Goal: Task Accomplishment & Management: Manage account settings

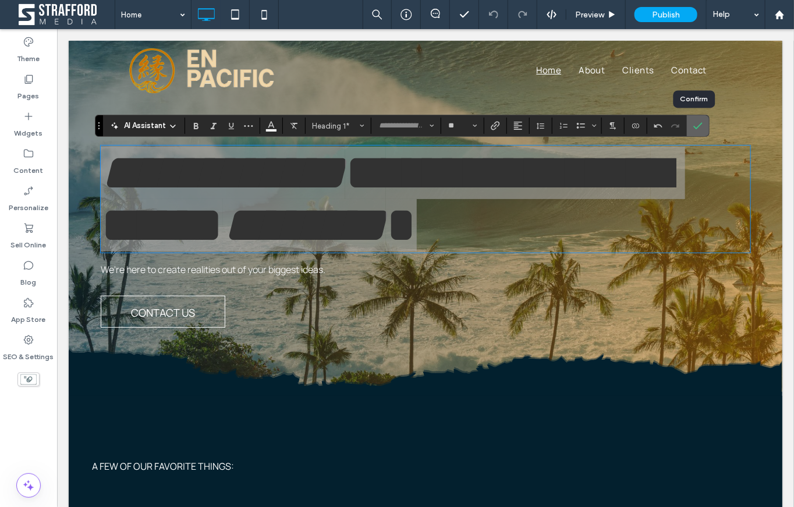
click at [694, 128] on use "Confirm" at bounding box center [698, 125] width 9 height 7
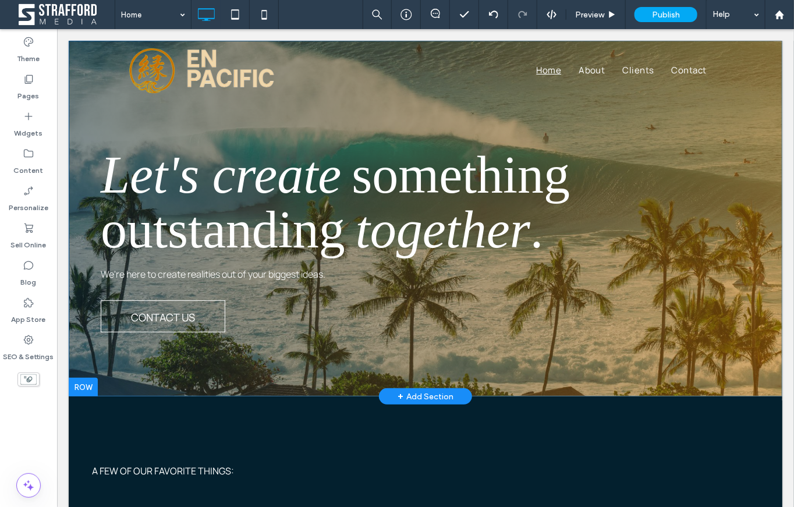
click at [741, 128] on div "Let's create something outstanding together . We're here to create realities ou…" at bounding box center [425, 218] width 714 height 356
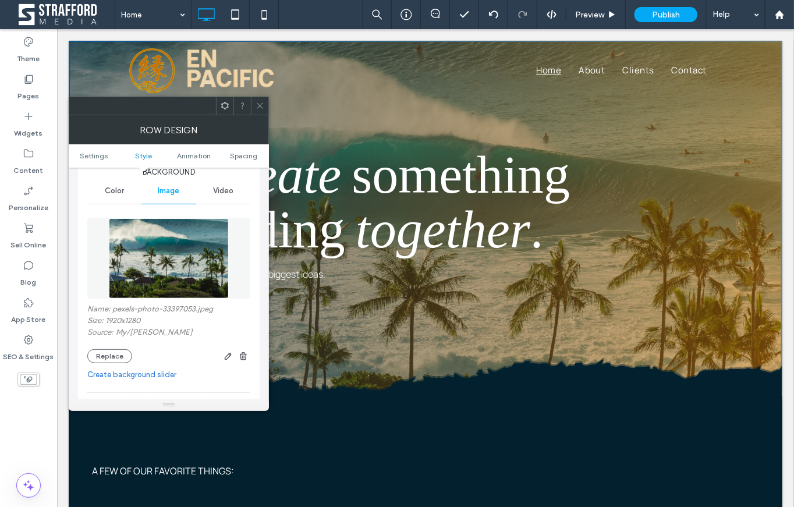
scroll to position [132, 0]
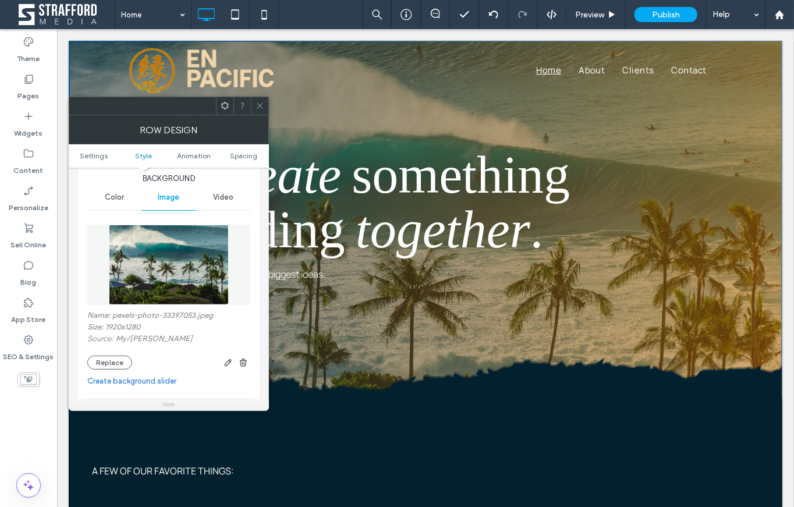
click at [213, 202] on div "Video" at bounding box center [223, 198] width 54 height 26
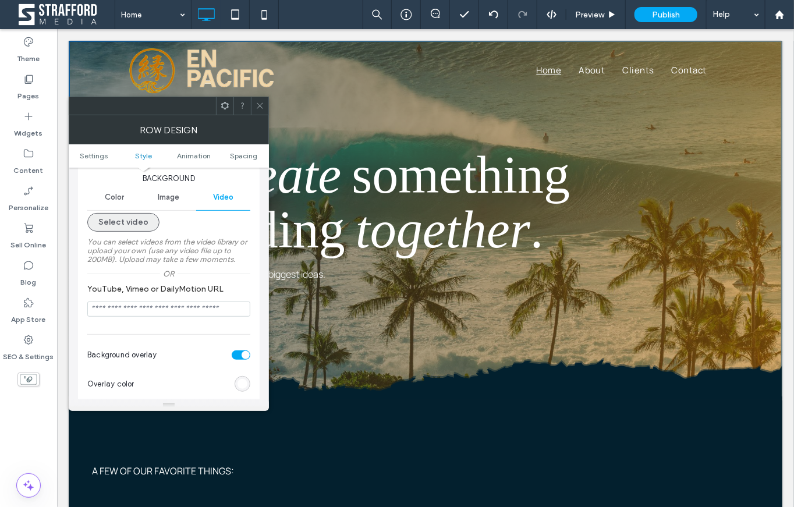
click at [128, 219] on button "Select video" at bounding box center [123, 222] width 72 height 19
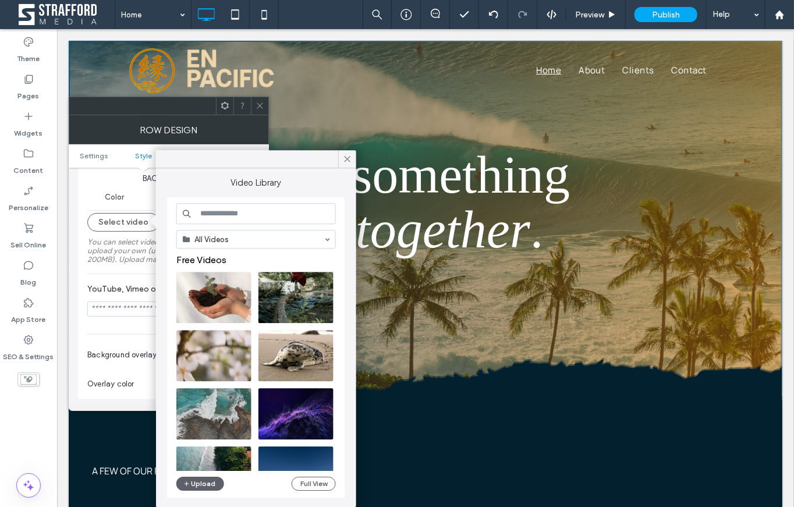
click at [237, 211] on input at bounding box center [256, 213] width 160 height 21
type input "*****"
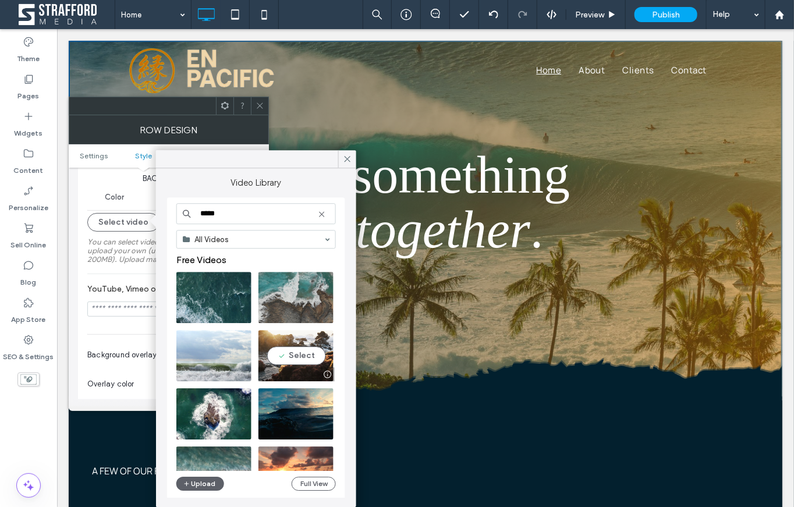
click at [292, 354] on video at bounding box center [296, 355] width 75 height 51
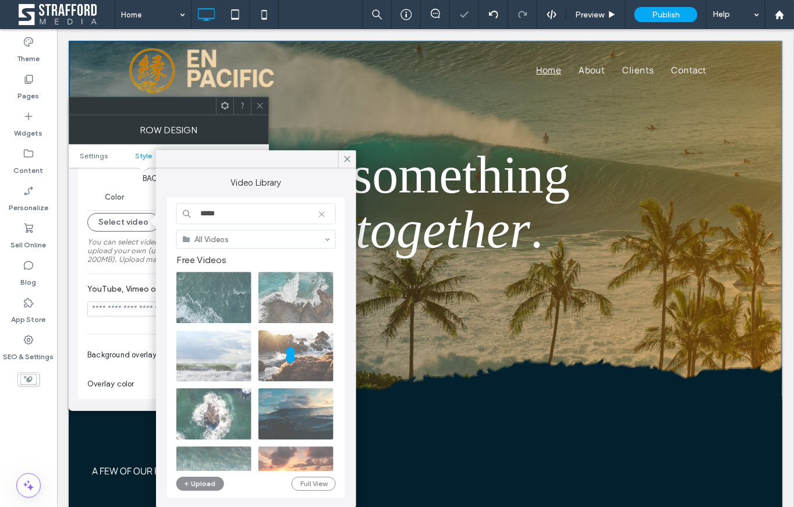
type input "**********"
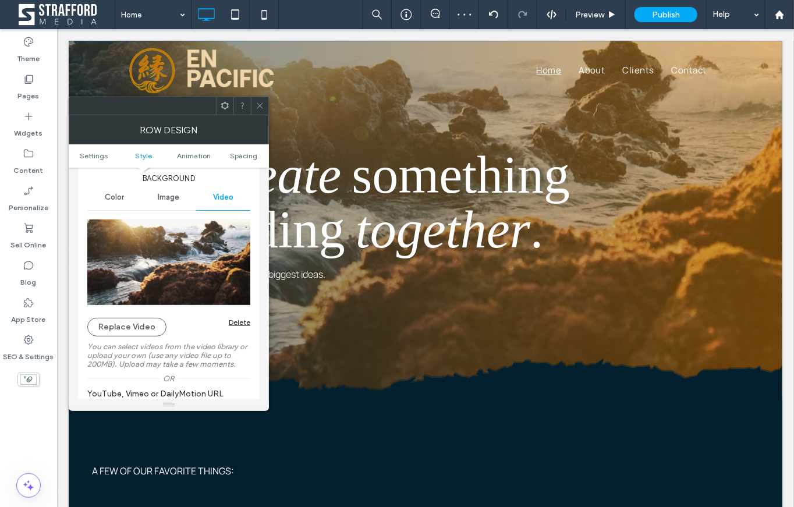
click at [259, 105] on icon at bounding box center [260, 105] width 9 height 9
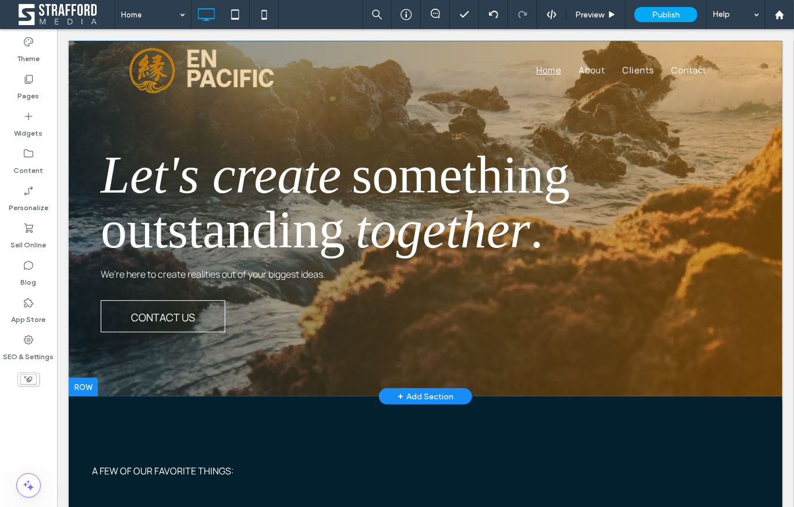
click at [708, 271] on div "Let's create something outstanding together . We're here to create realities ou…" at bounding box center [424, 241] width 667 height 193
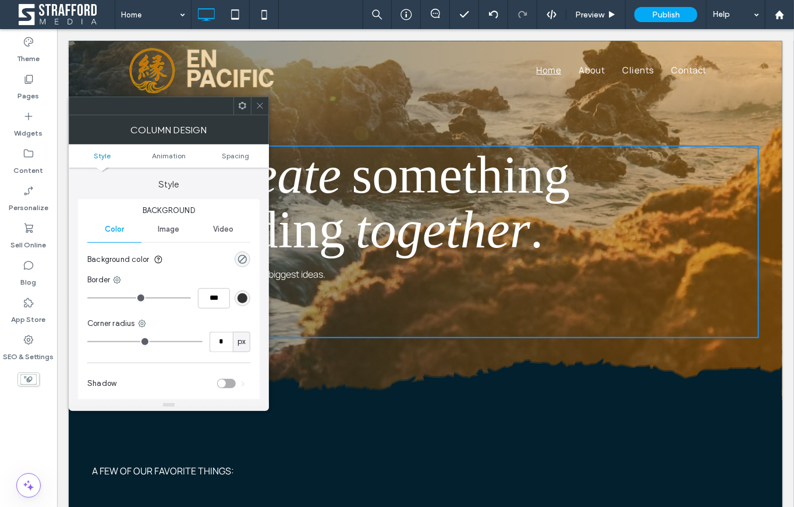
click at [257, 108] on use at bounding box center [260, 106] width 6 height 6
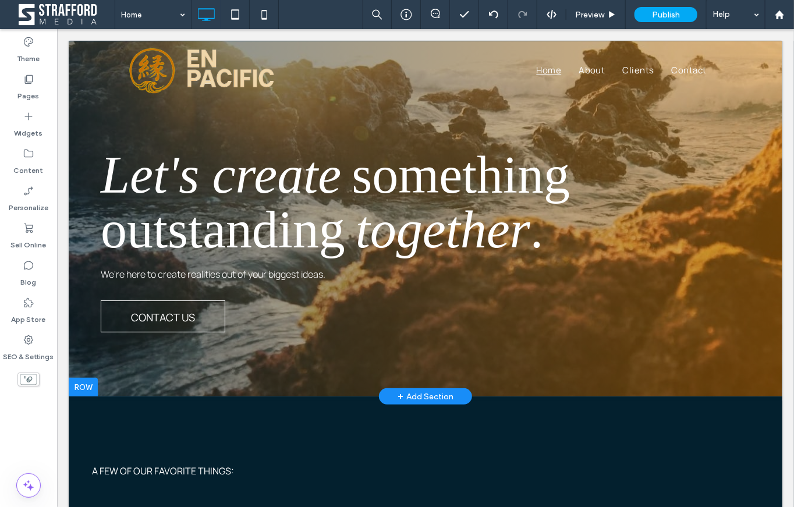
click at [79, 195] on div at bounding box center [425, 218] width 714 height 356
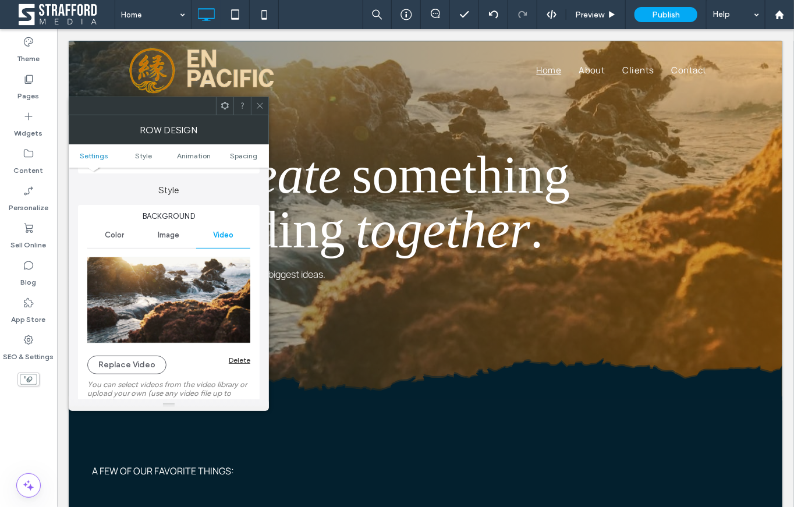
scroll to position [98, 0]
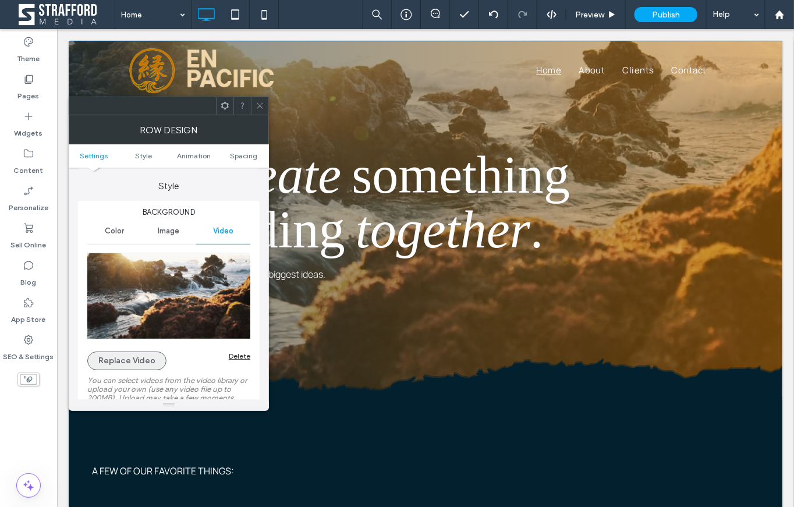
click at [118, 352] on button "Replace Video" at bounding box center [126, 361] width 79 height 19
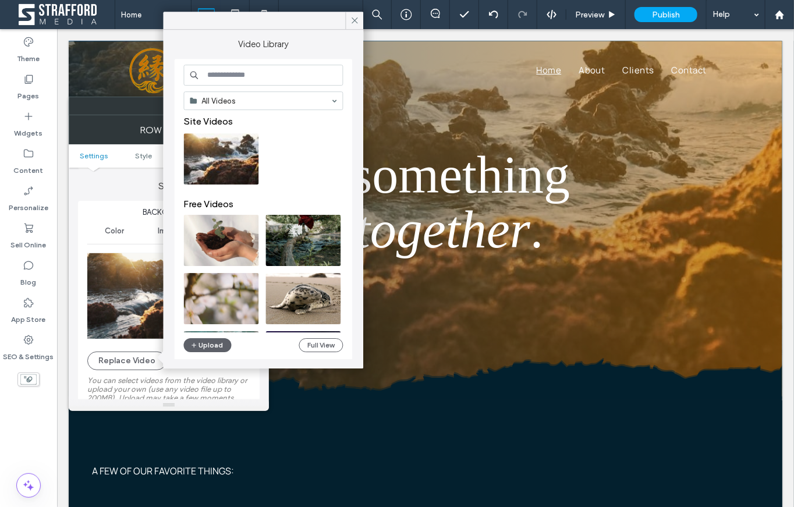
click at [198, 338] on div "All Videos Site Videos Free Videos Upload Full View" at bounding box center [264, 210] width 160 height 291
click at [198, 343] on span "button" at bounding box center [195, 345] width 8 height 13
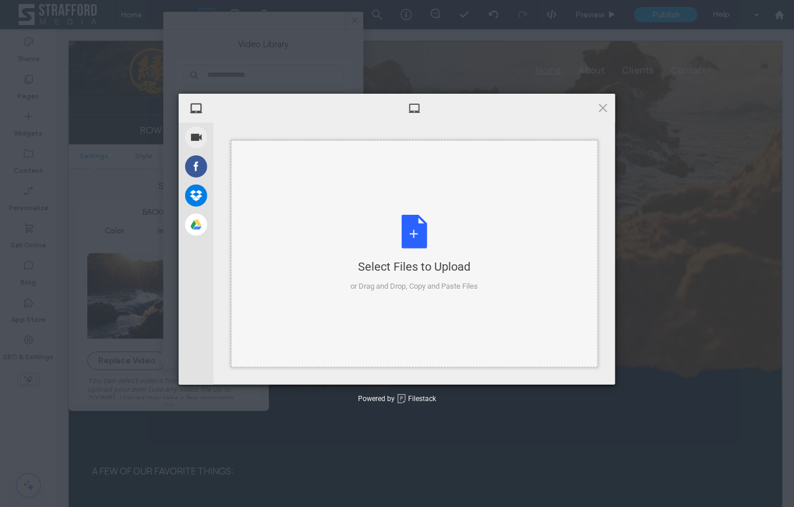
click at [408, 240] on div "Select Files to Upload or Drag and Drop, Copy and Paste Files" at bounding box center [415, 253] width 128 height 77
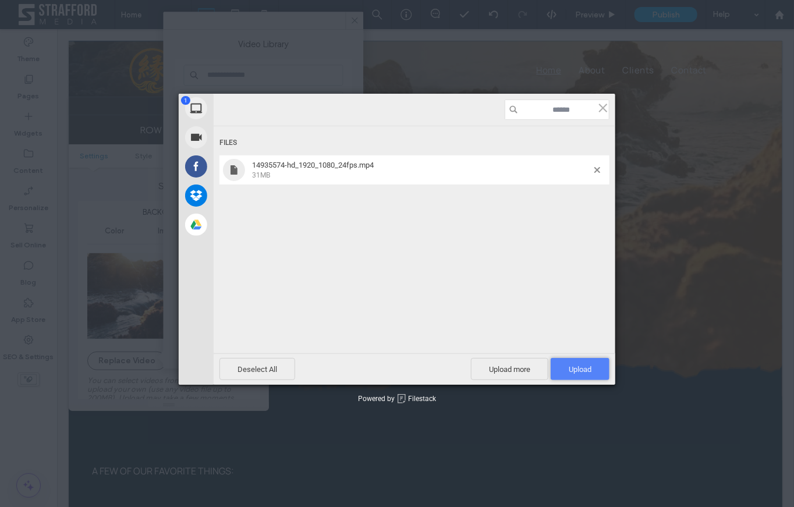
click at [586, 369] on span "Upload 1" at bounding box center [580, 369] width 23 height 9
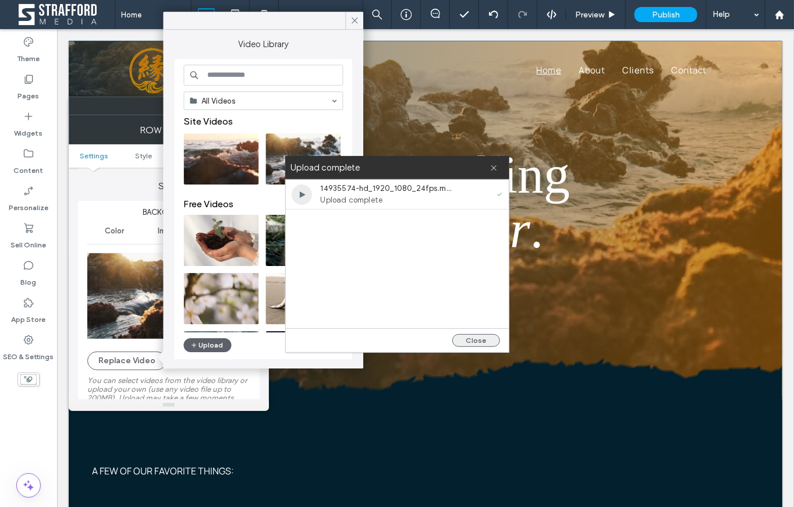
click at [481, 335] on button "Close" at bounding box center [476, 340] width 48 height 13
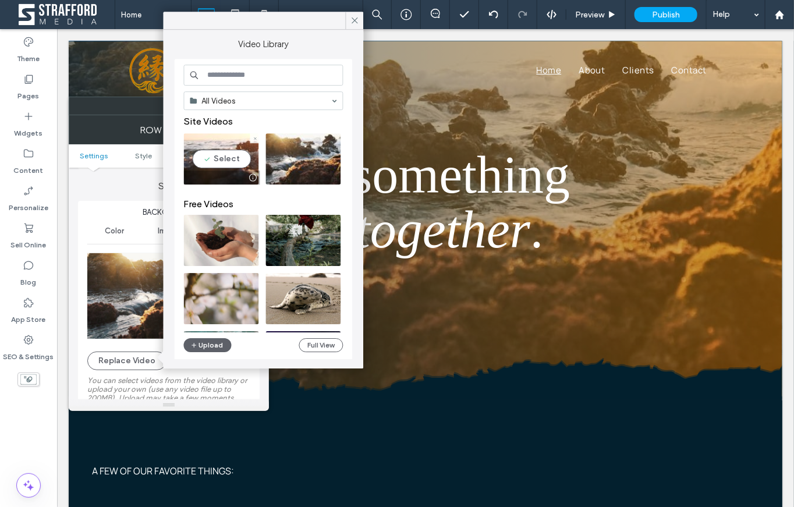
click at [217, 163] on video at bounding box center [221, 158] width 75 height 51
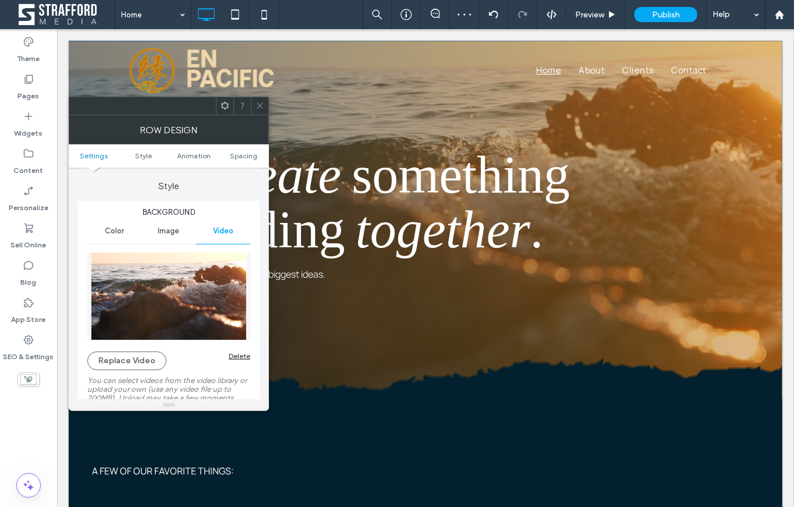
click at [264, 102] on div at bounding box center [259, 105] width 17 height 17
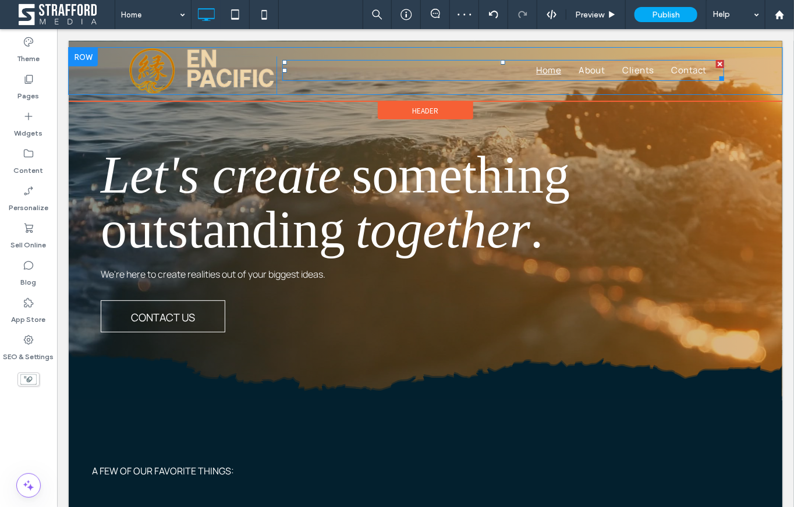
click at [502, 72] on nav "Home About Clients Contact" at bounding box center [503, 69] width 443 height 21
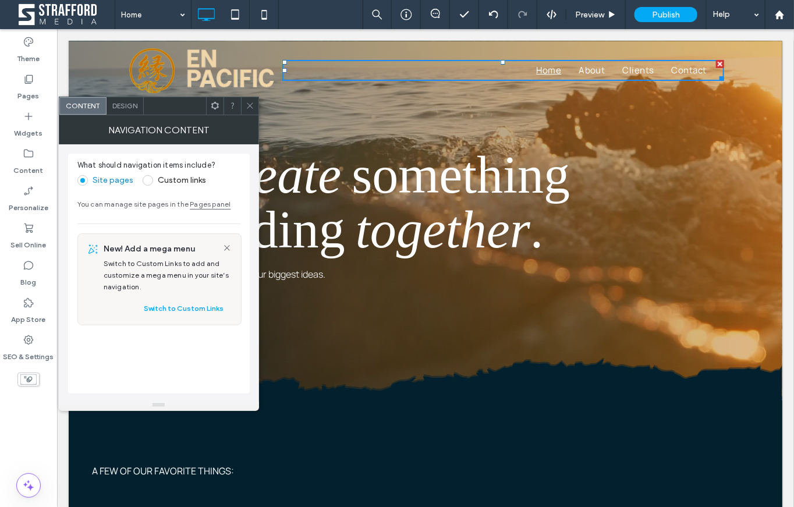
click at [122, 104] on span "Design" at bounding box center [124, 105] width 25 height 9
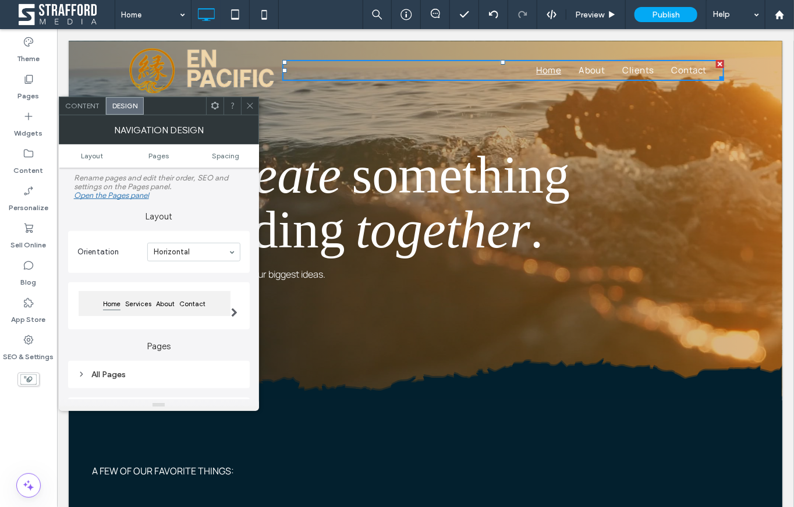
click at [162, 160] on ul "Layout Pages Spacing" at bounding box center [159, 155] width 200 height 23
click at [160, 155] on span "Pages" at bounding box center [158, 155] width 20 height 9
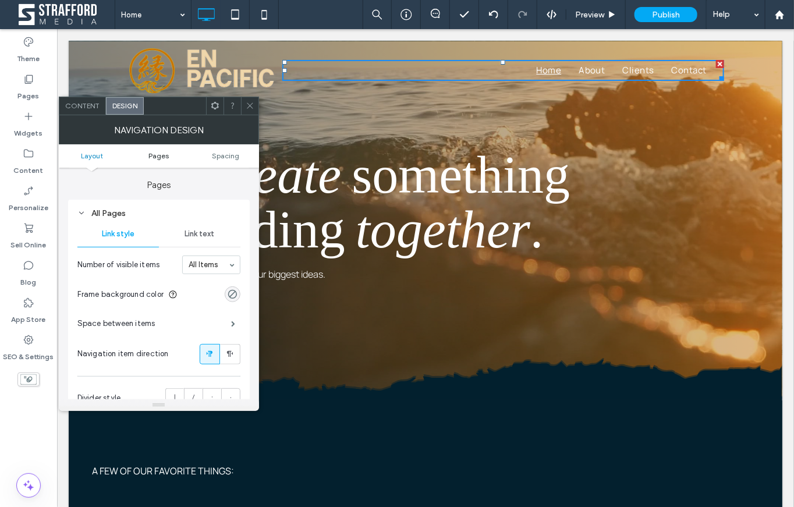
scroll to position [162, 0]
click at [197, 234] on span "Link text" at bounding box center [200, 233] width 30 height 9
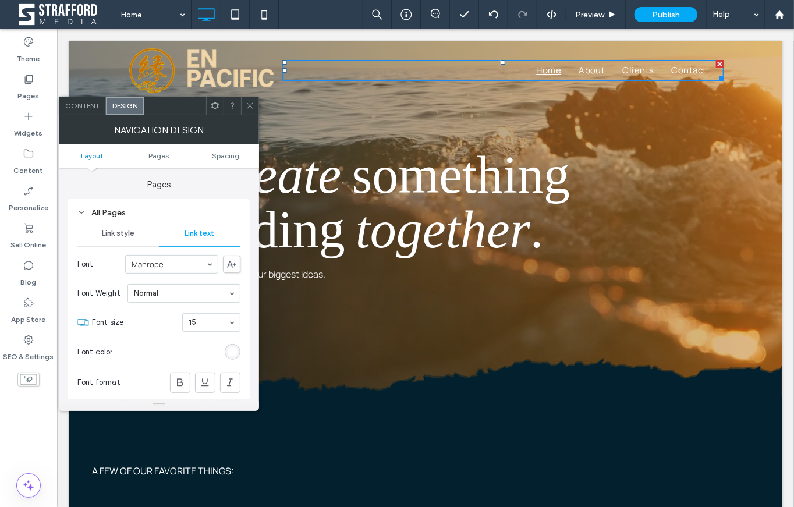
click at [208, 309] on section "Font size 15" at bounding box center [166, 322] width 148 height 30
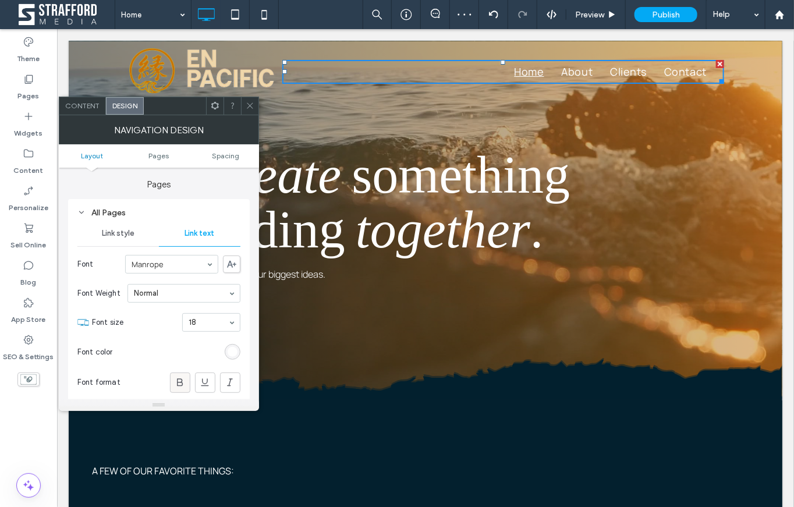
click at [181, 377] on icon at bounding box center [180, 383] width 12 height 12
click at [250, 105] on use at bounding box center [250, 106] width 6 height 6
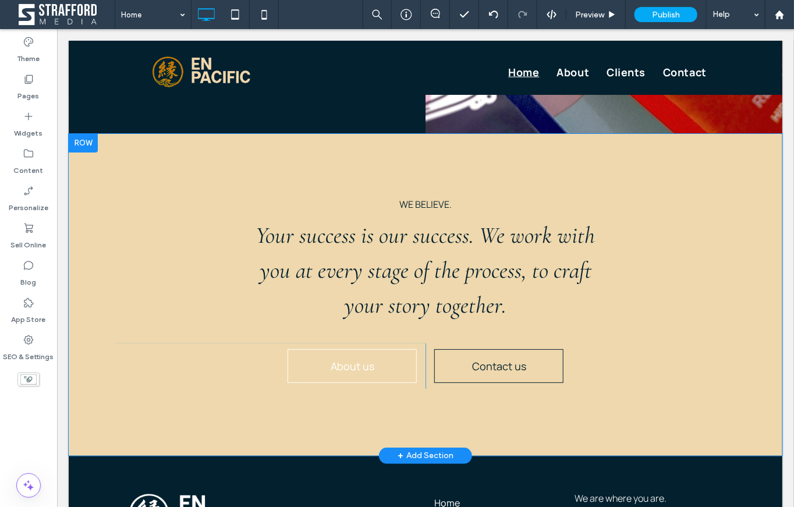
scroll to position [1733, 0]
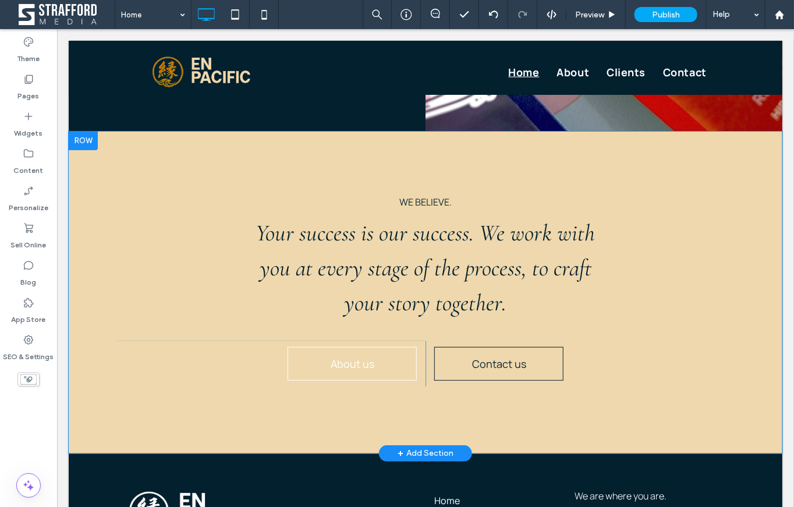
click at [83, 142] on div at bounding box center [82, 140] width 29 height 19
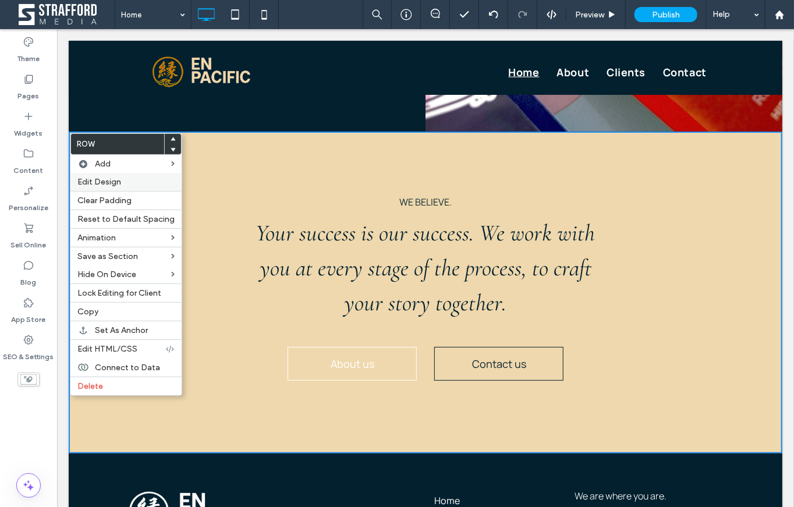
click at [94, 185] on span "Edit Design" at bounding box center [99, 182] width 44 height 10
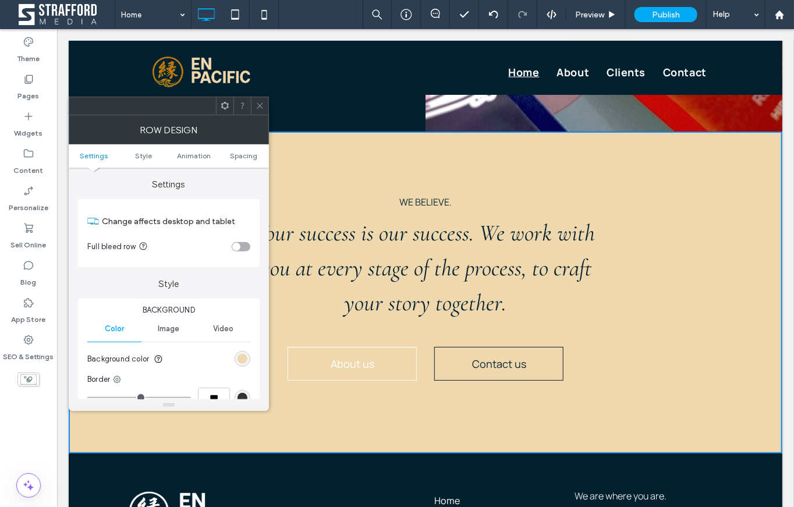
click at [172, 330] on span "Image" at bounding box center [169, 328] width 22 height 9
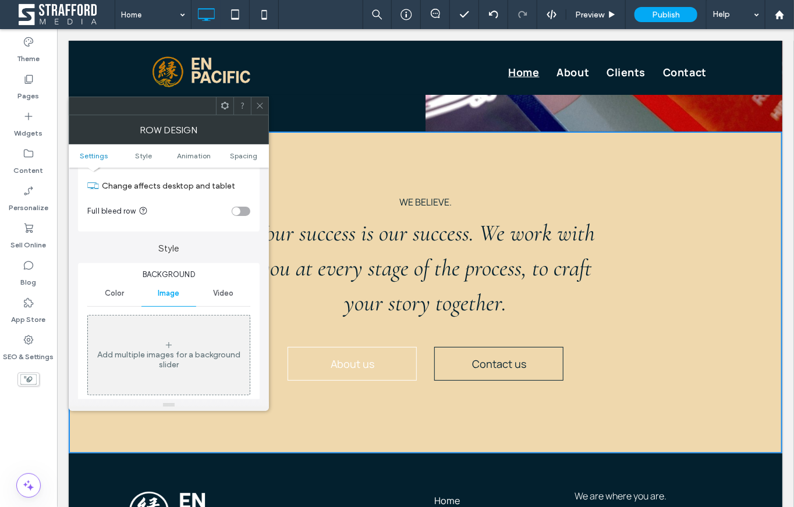
scroll to position [39, 0]
click at [172, 338] on icon at bounding box center [168, 341] width 9 height 9
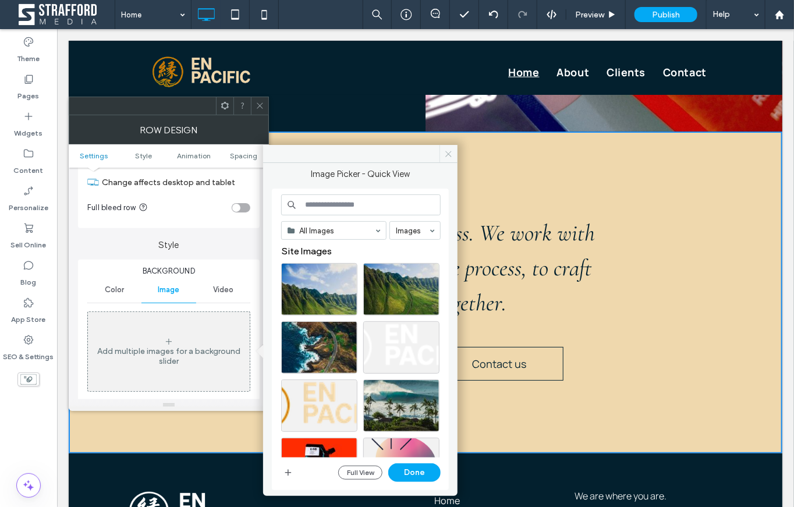
click at [449, 154] on use at bounding box center [449, 154] width 6 height 6
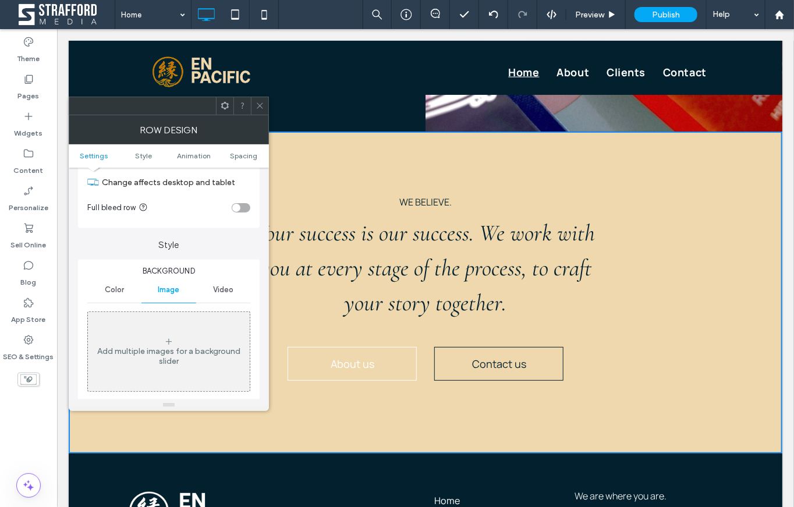
click at [263, 108] on icon at bounding box center [260, 105] width 9 height 9
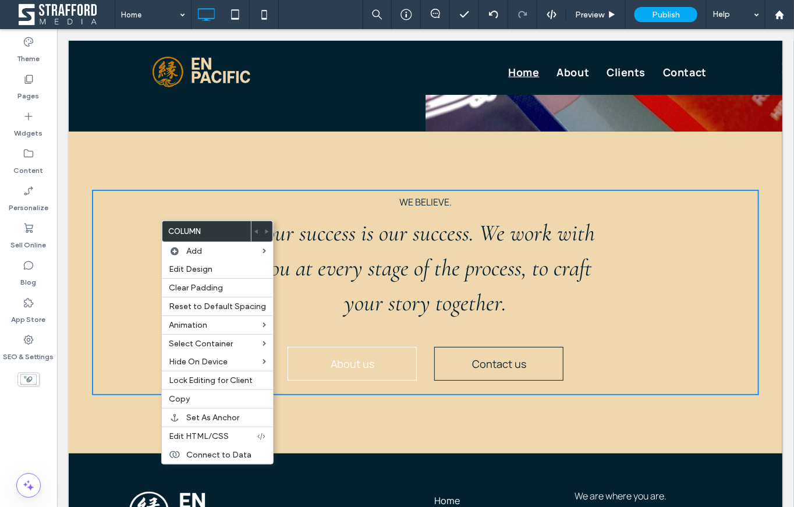
click at [123, 174] on div "We believe. Your success is our success. We work with you at every stage of the…" at bounding box center [425, 292] width 714 height 322
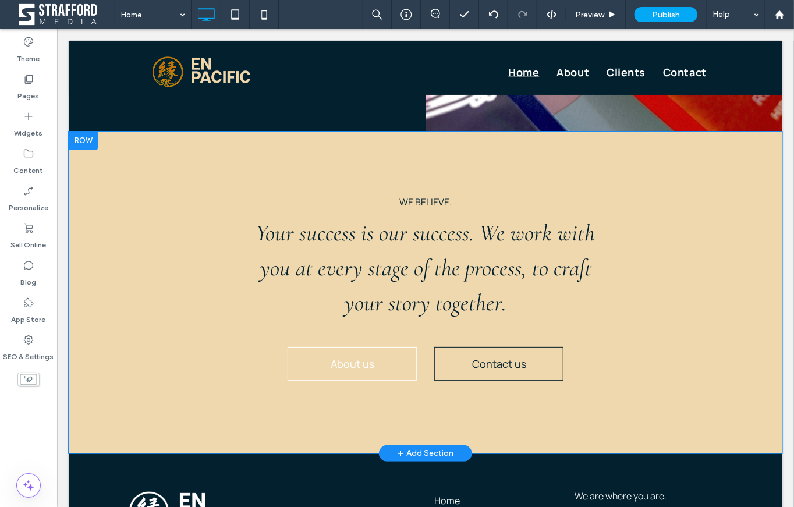
click at [132, 175] on div "We believe. Your success is our success. We work with you at every stage of the…" at bounding box center [425, 292] width 714 height 322
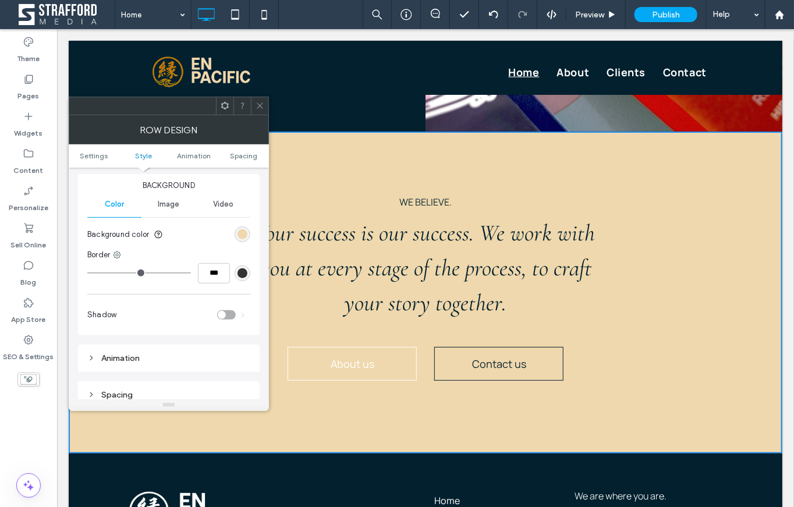
scroll to position [125, 0]
click at [261, 104] on icon at bounding box center [260, 105] width 9 height 9
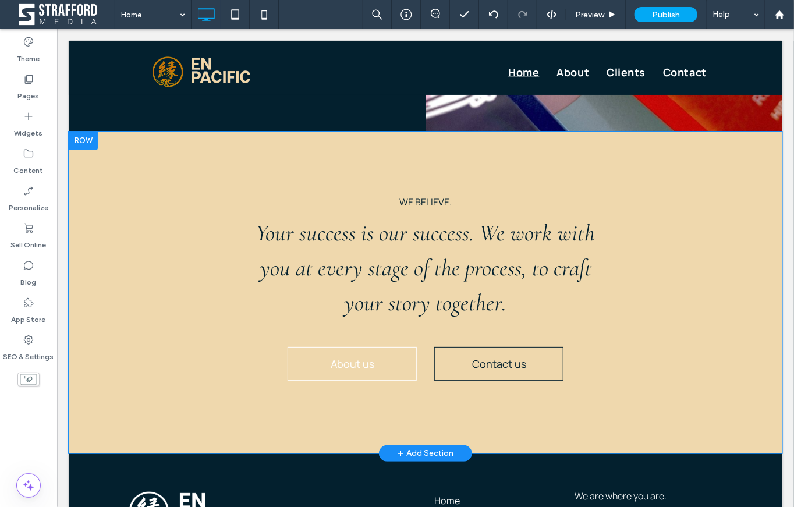
click at [84, 142] on div at bounding box center [82, 140] width 29 height 19
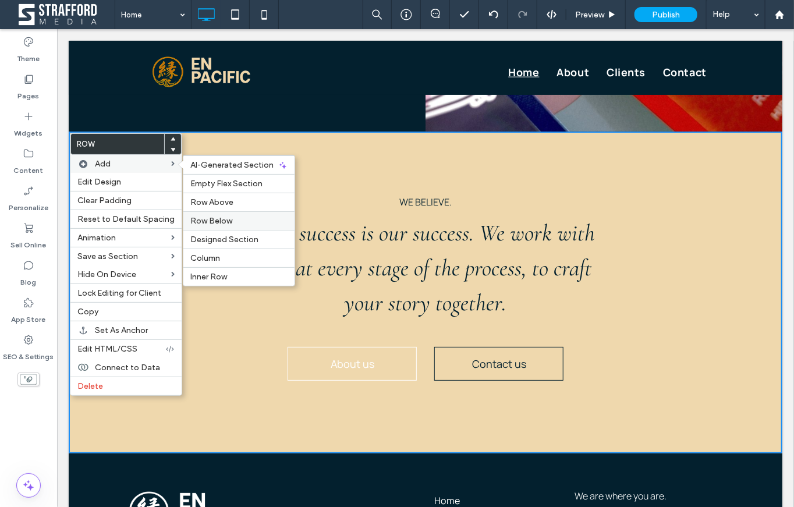
click at [235, 216] on label "Row Below" at bounding box center [238, 221] width 97 height 10
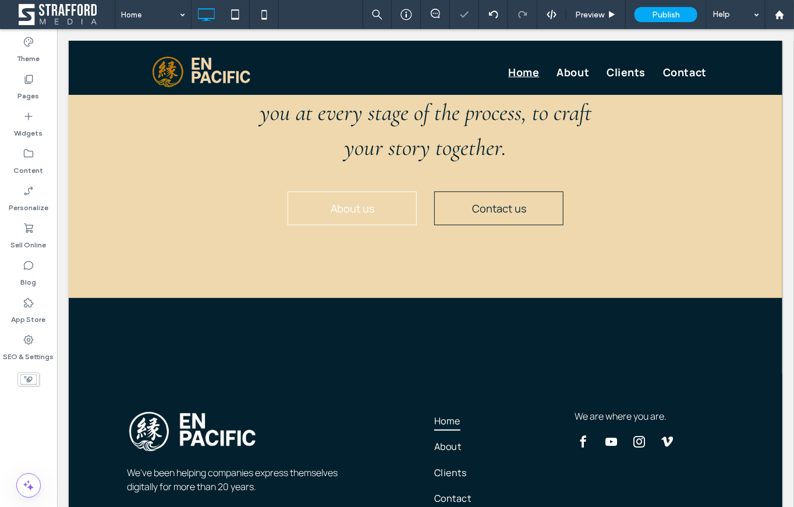
scroll to position [1901, 0]
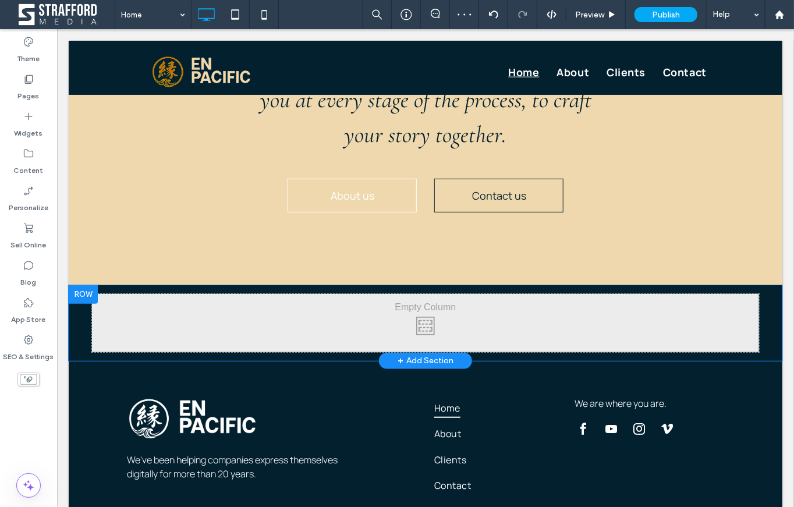
click at [72, 297] on div at bounding box center [82, 294] width 29 height 19
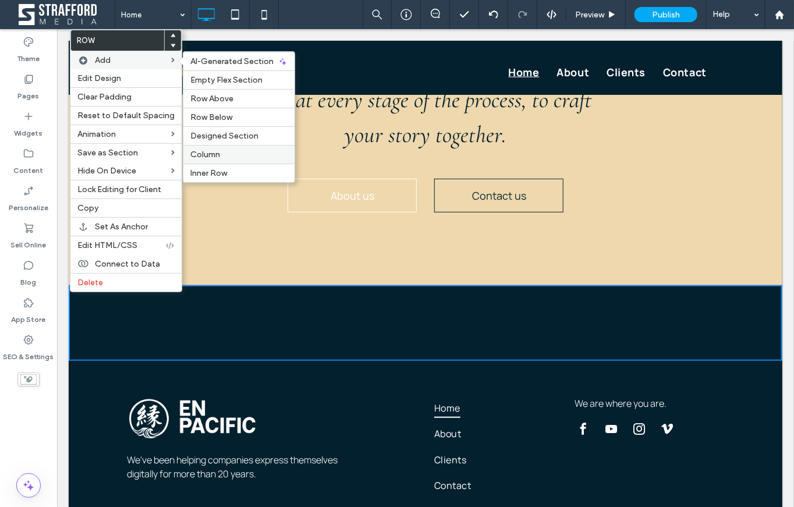
click at [227, 150] on label "Column" at bounding box center [238, 155] width 97 height 10
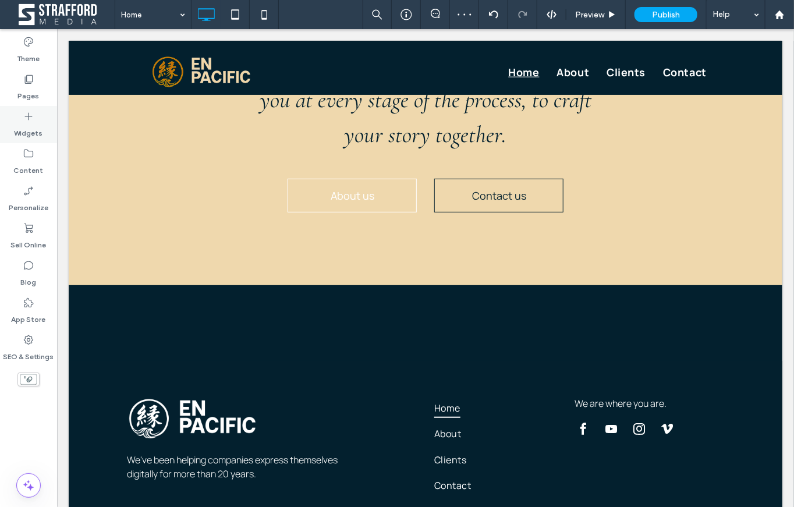
click at [18, 130] on label "Widgets" at bounding box center [29, 130] width 29 height 16
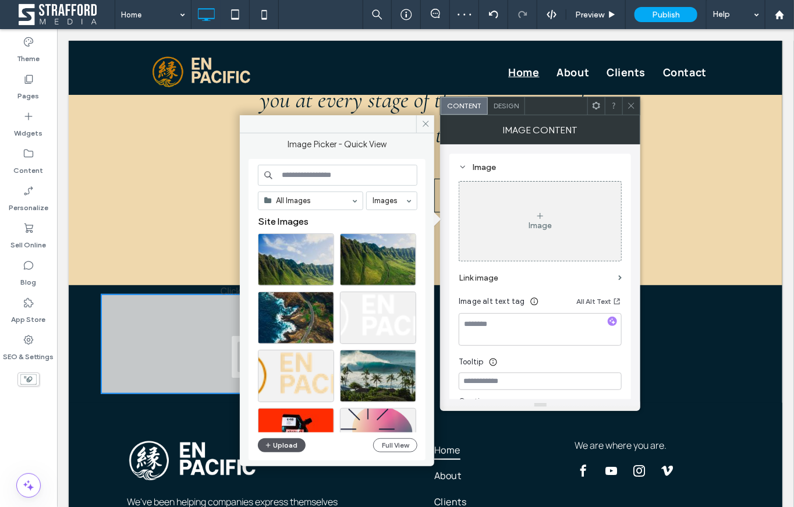
click at [279, 450] on button "Upload" at bounding box center [282, 445] width 48 height 14
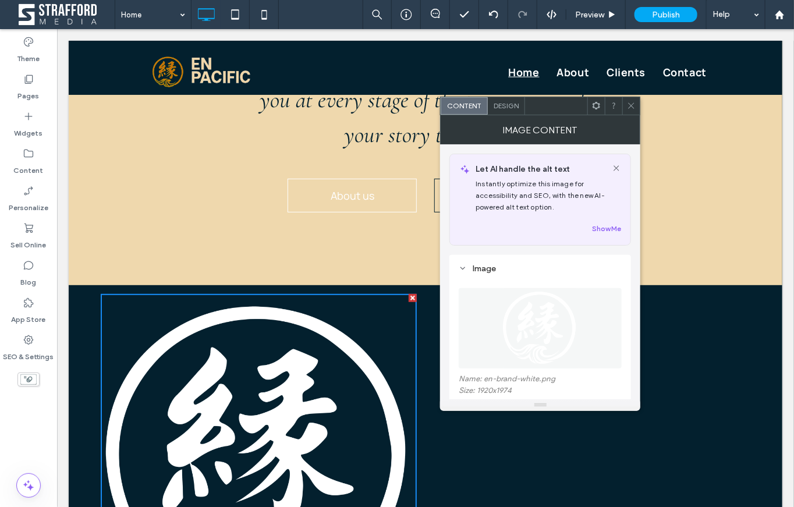
click at [506, 104] on span "Design" at bounding box center [506, 105] width 25 height 9
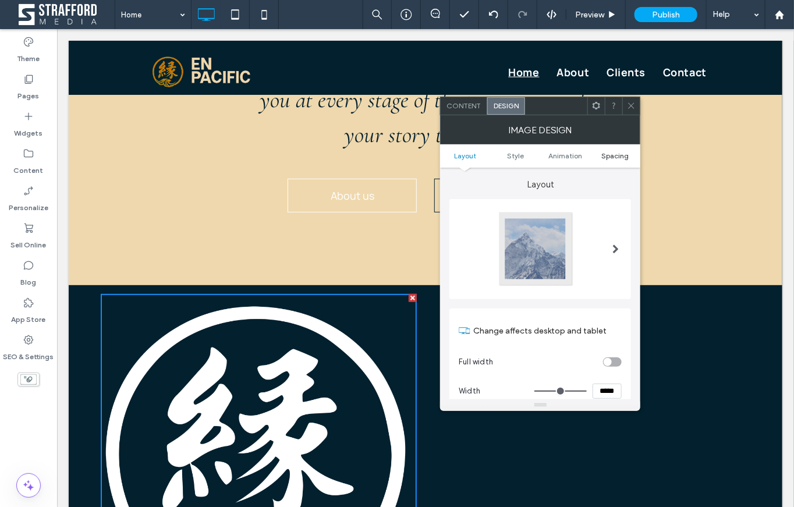
click at [606, 155] on span "Spacing" at bounding box center [615, 155] width 27 height 9
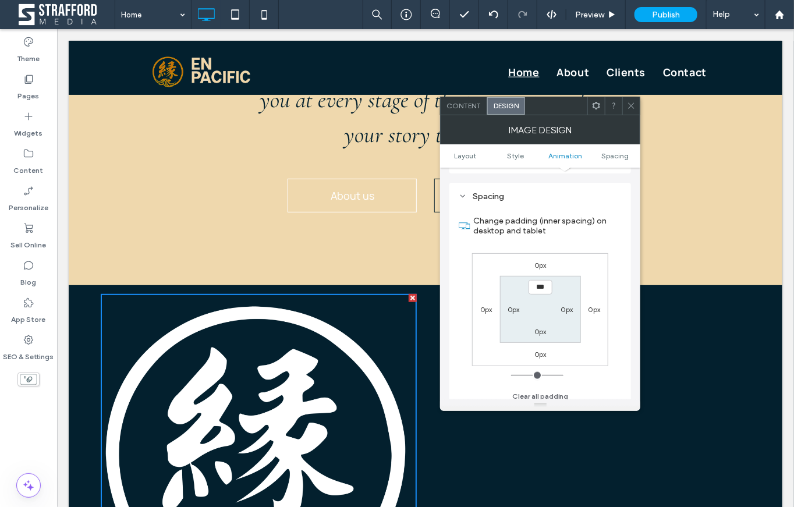
scroll to position [585, 0]
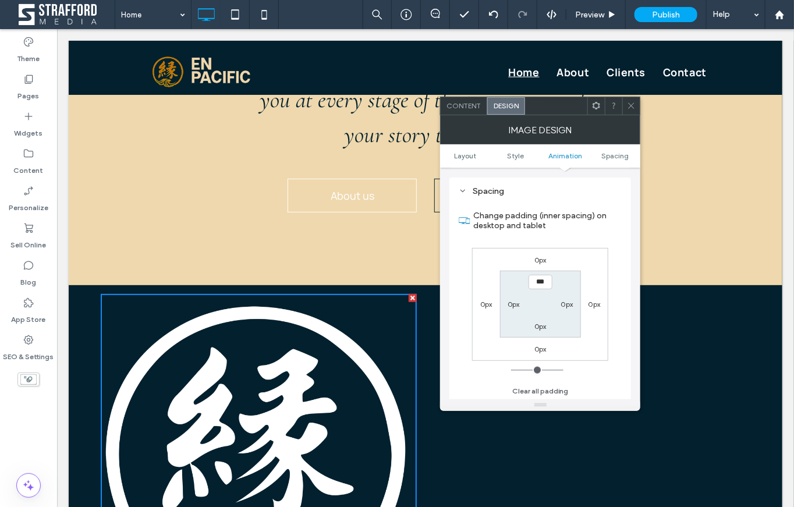
click at [540, 263] on div "0px" at bounding box center [541, 260] width 12 height 12
click at [537, 259] on label "0px" at bounding box center [541, 260] width 12 height 9
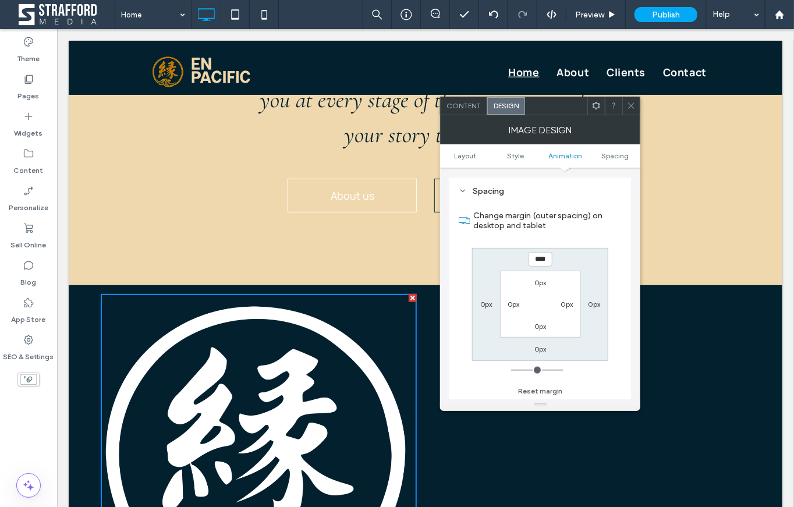
type input "****"
type input "*"
type input "******"
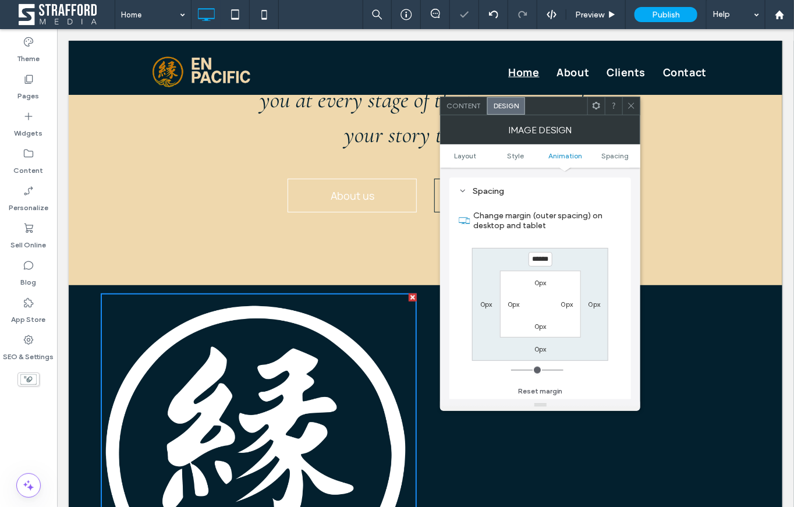
type input "*"
click at [602, 235] on section "Change margin (outer spacing) on desktop and tablet" at bounding box center [540, 220] width 163 height 43
click at [561, 259] on div "****** 0px 0px 0px 0px 0px 0px 0px" at bounding box center [540, 304] width 136 height 113
click at [539, 257] on input "******" at bounding box center [541, 259] width 24 height 15
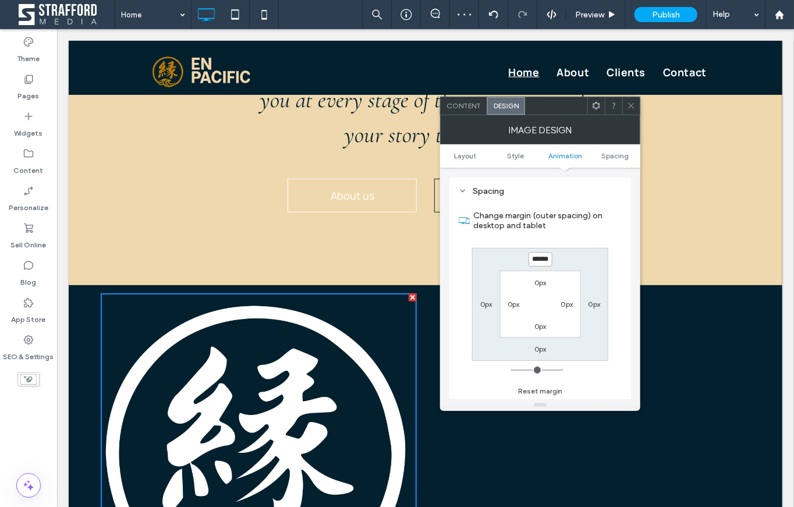
click at [539, 257] on input "******" at bounding box center [541, 259] width 24 height 15
type input "*"
type input "***"
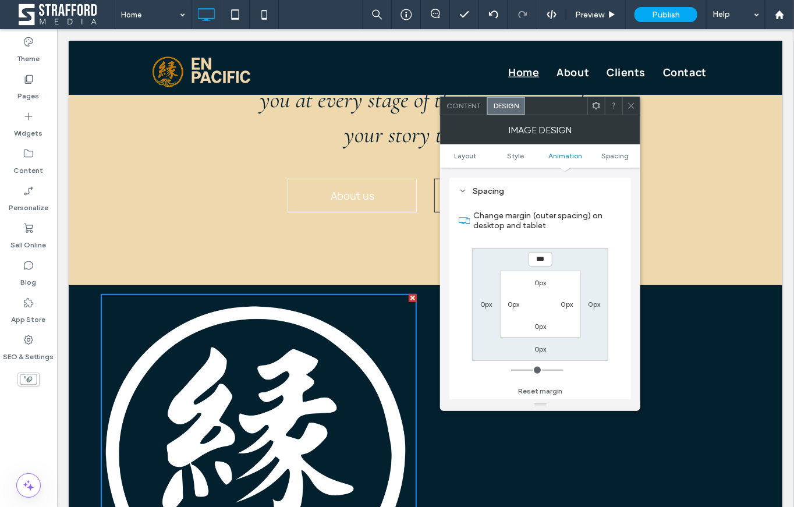
click at [628, 104] on icon at bounding box center [631, 105] width 9 height 9
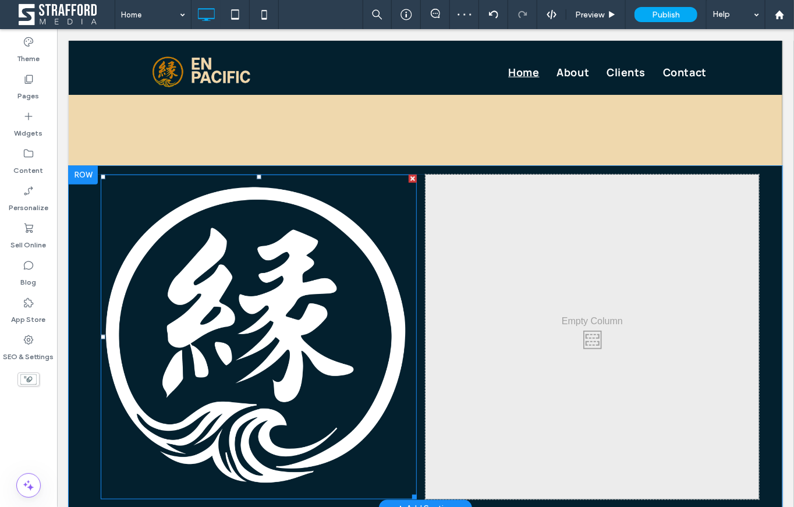
scroll to position [2031, 0]
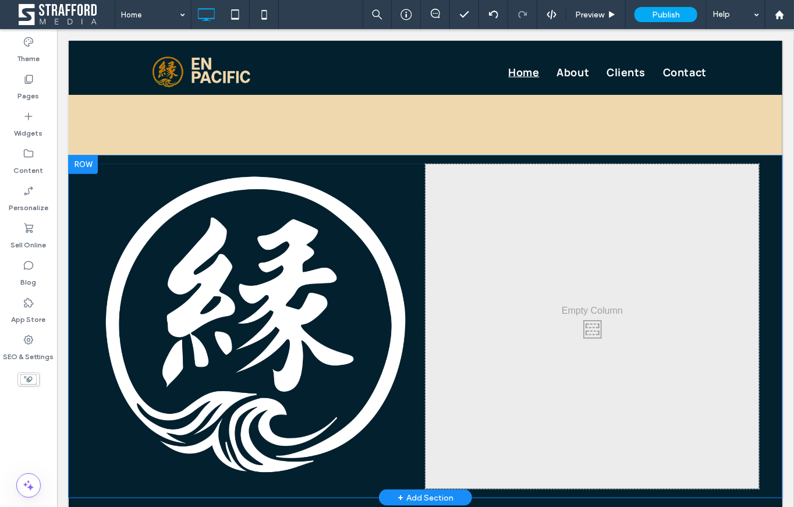
click at [326, 493] on div "Click To Paste Click To Paste Click To Paste Click To Paste Row + Add Section" at bounding box center [425, 326] width 714 height 342
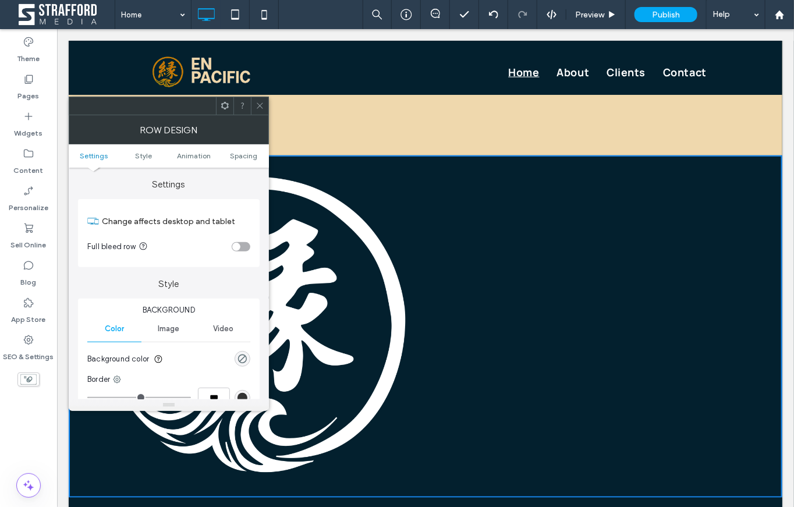
click at [257, 112] on span at bounding box center [260, 105] width 9 height 17
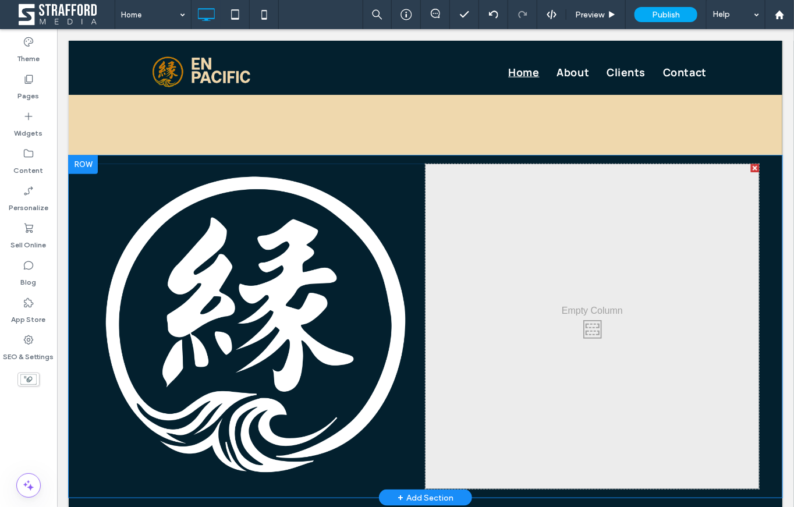
click at [418, 475] on div "Click To Paste Click To Paste" at bounding box center [258, 326] width 334 height 325
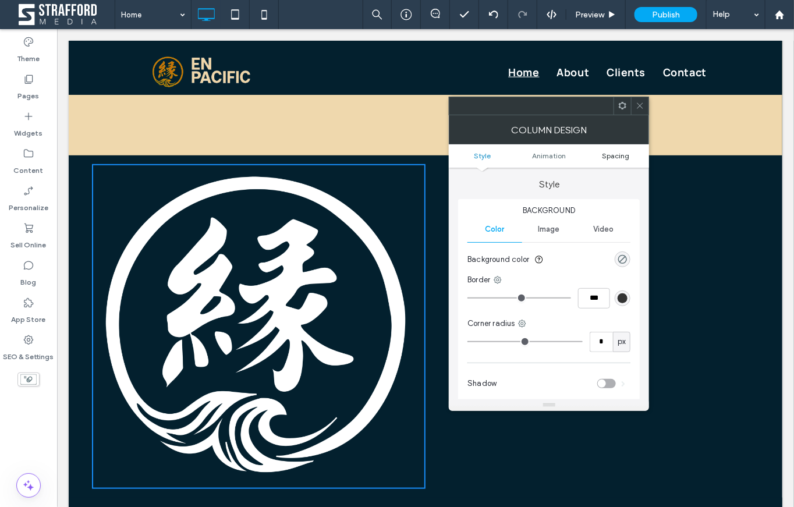
click at [605, 158] on span "Spacing" at bounding box center [615, 155] width 27 height 9
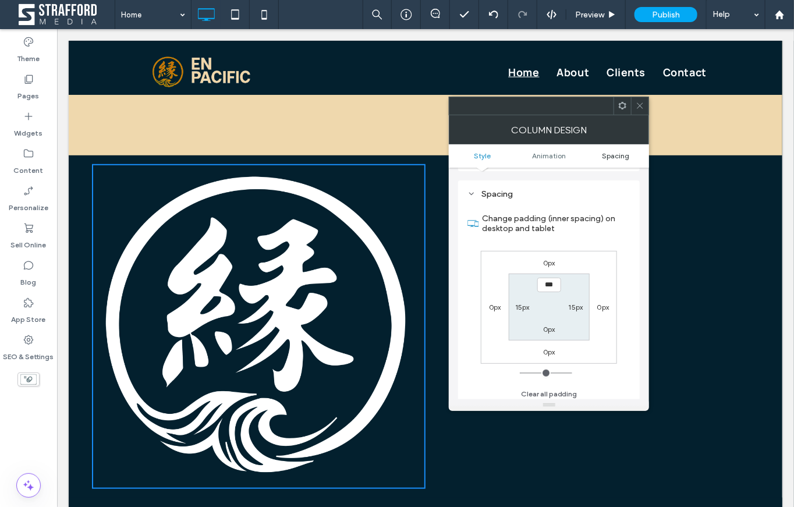
scroll to position [272, 0]
click at [547, 262] on label "0px" at bounding box center [549, 260] width 12 height 9
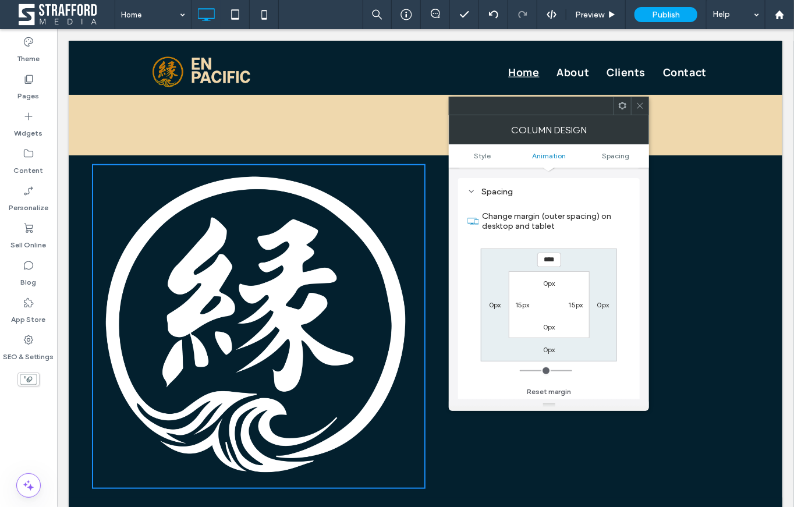
type input "****"
type input "*"
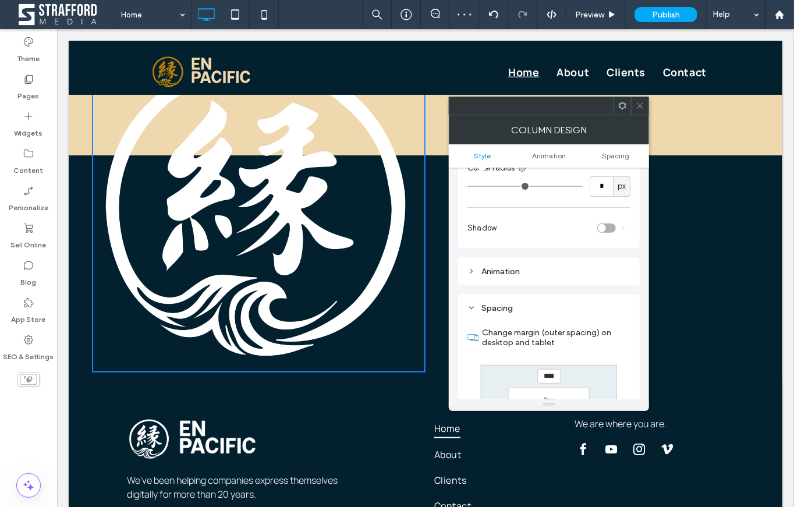
scroll to position [0, 0]
type input "****"
type input "*"
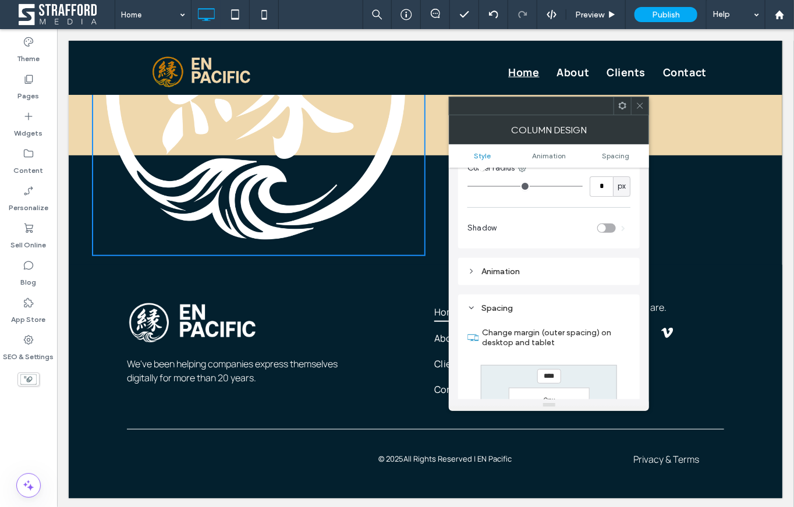
type input "****"
type input "*"
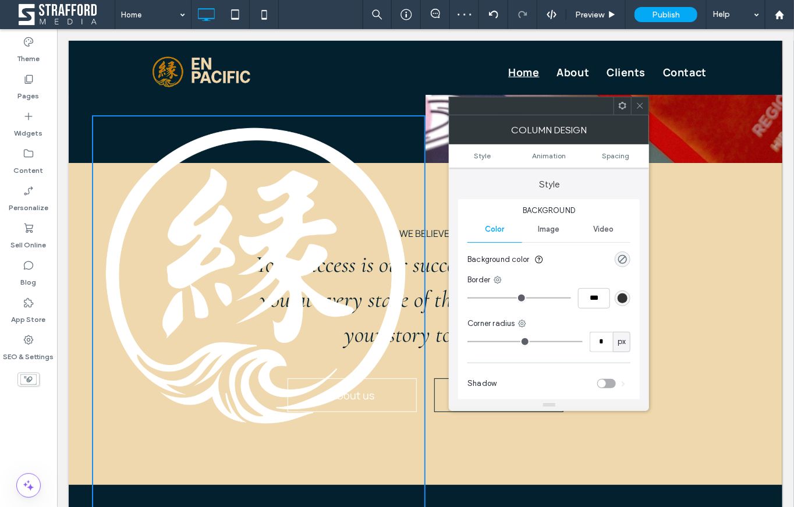
scroll to position [1703, 0]
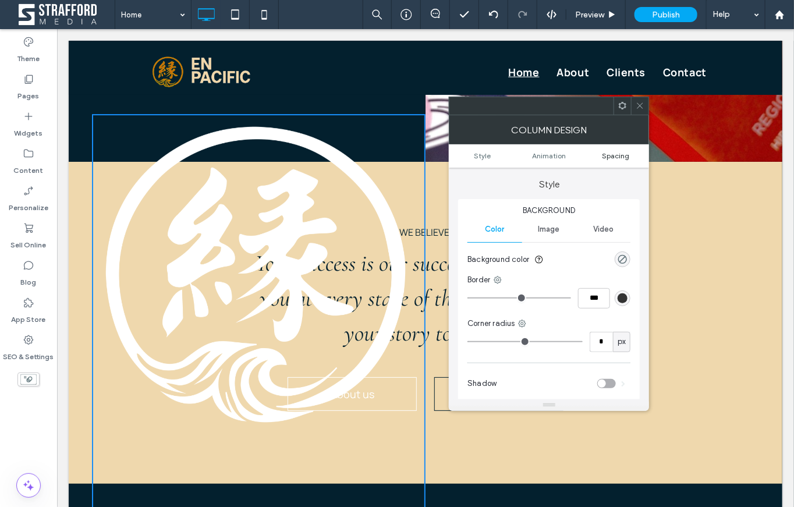
click at [617, 153] on span "Spacing" at bounding box center [615, 155] width 27 height 9
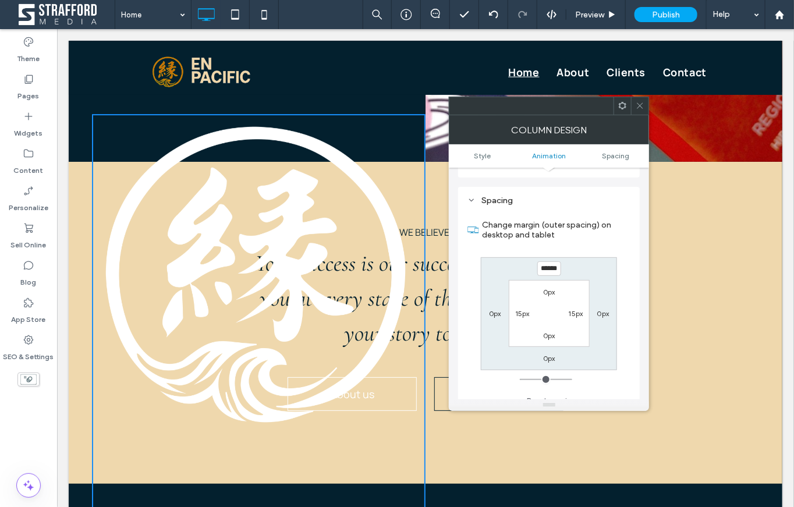
scroll to position [272, 0]
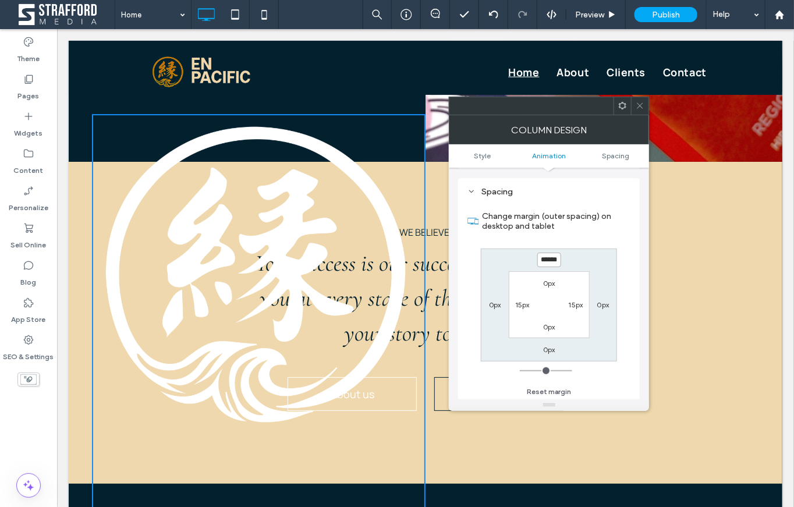
click at [550, 253] on input "******" at bounding box center [549, 260] width 24 height 15
type input "****"
type input "*"
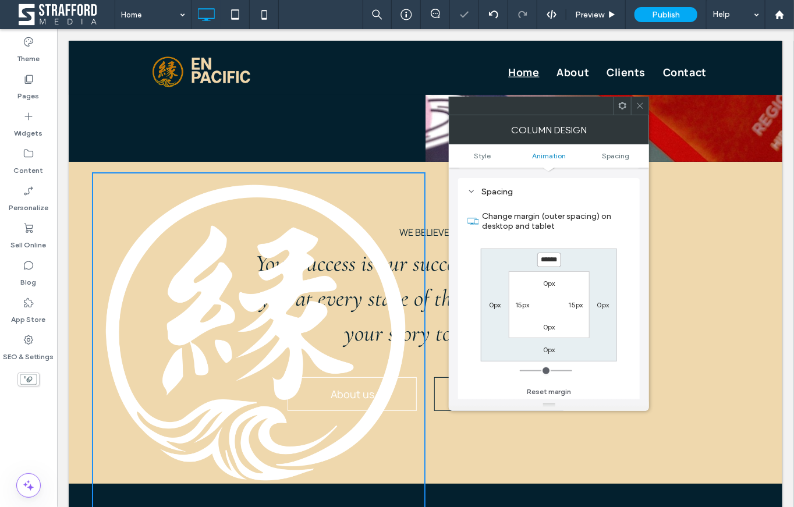
click at [550, 253] on input "******" at bounding box center [549, 260] width 24 height 15
type input "****"
type input "*"
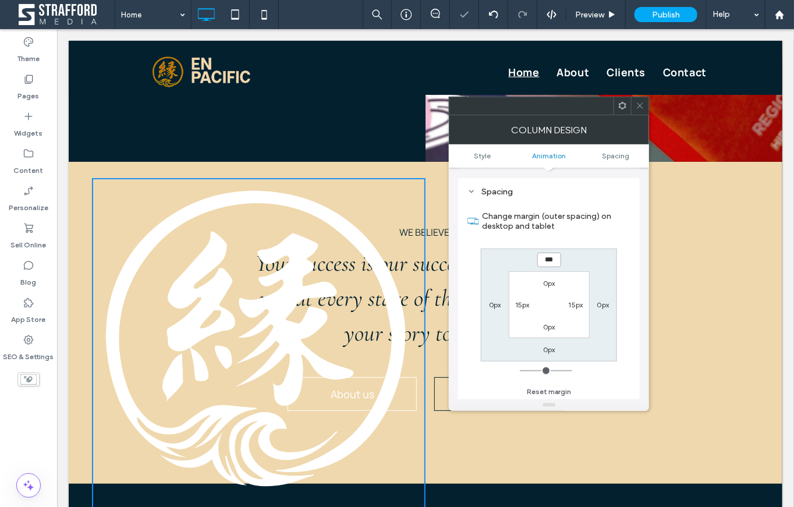
scroll to position [0, 0]
type input "****"
type input "*"
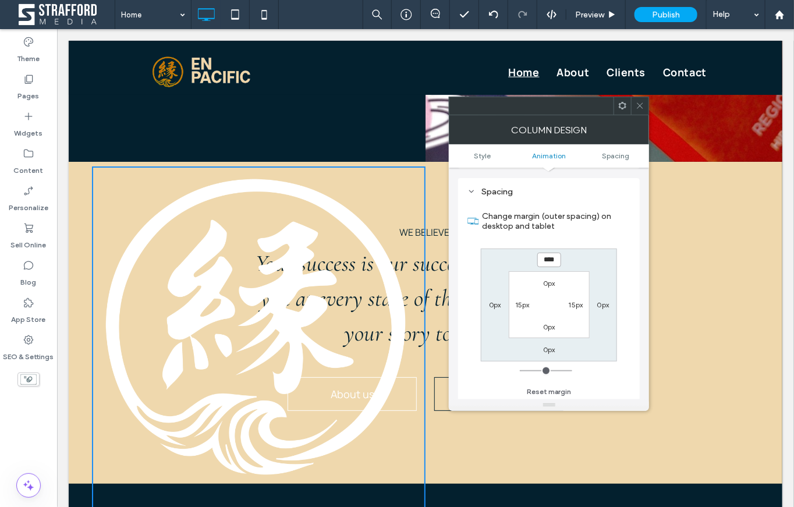
type input "****"
type input "*"
type input "******"
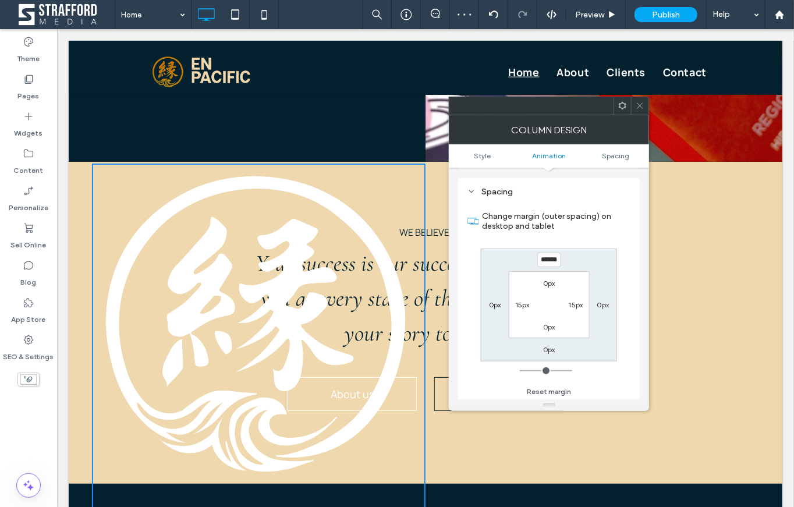
click at [492, 305] on label "0px" at bounding box center [495, 304] width 12 height 9
type input "*"
type input "****"
type input "*"
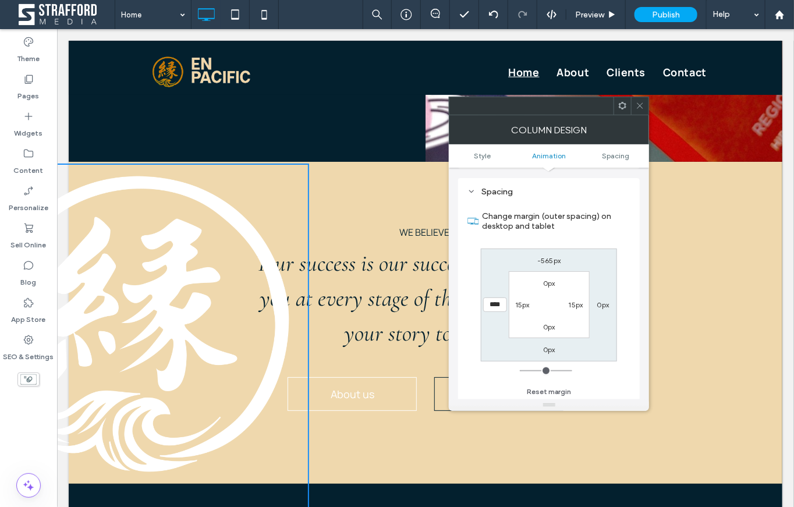
type input "****"
type input "*"
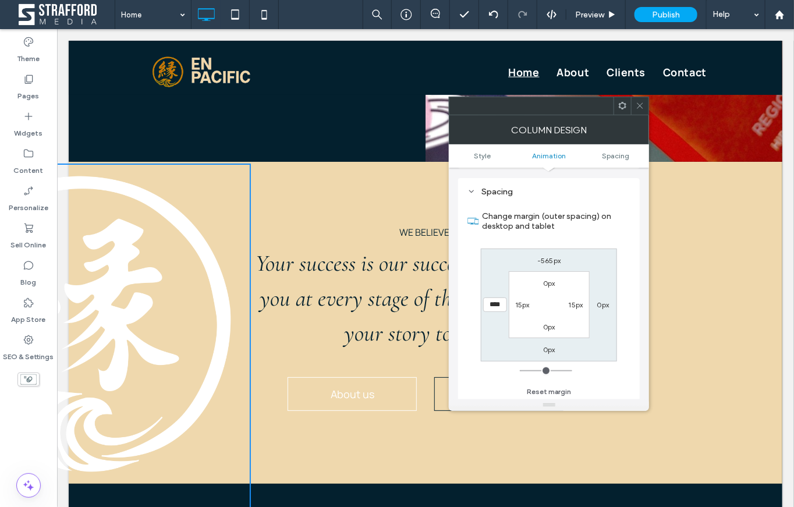
type input "****"
type input "*"
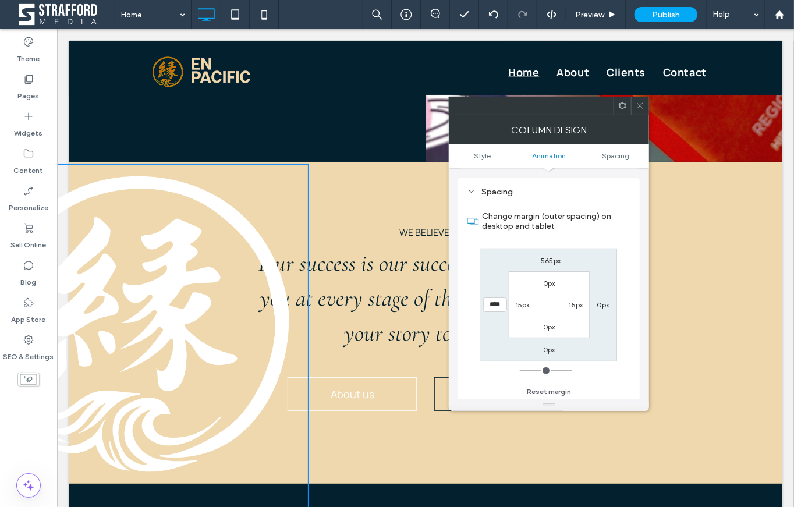
type input "****"
type input "*"
type input "******"
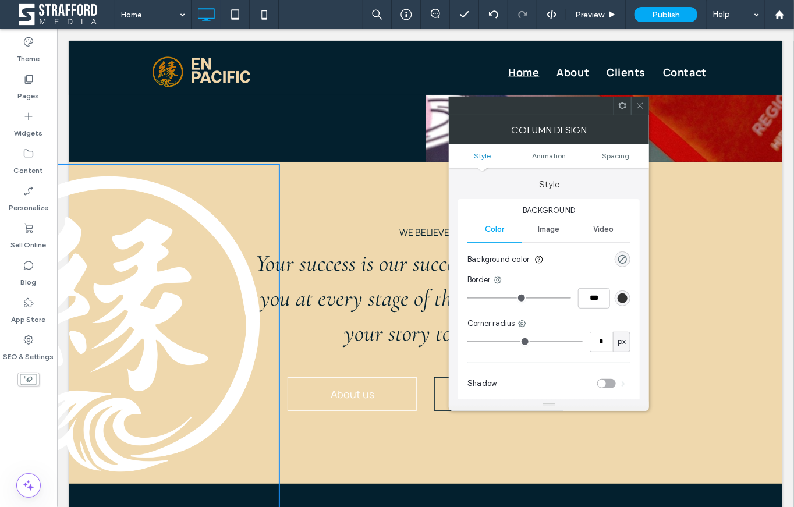
click at [229, 501] on div "Click To Paste Click To Paste" at bounding box center [113, 356] width 334 height 387
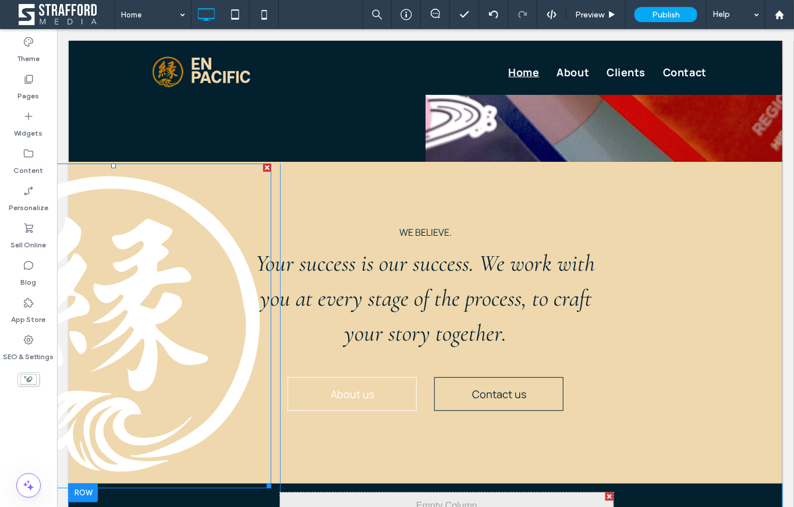
click at [146, 487] on img at bounding box center [113, 325] width 316 height 325
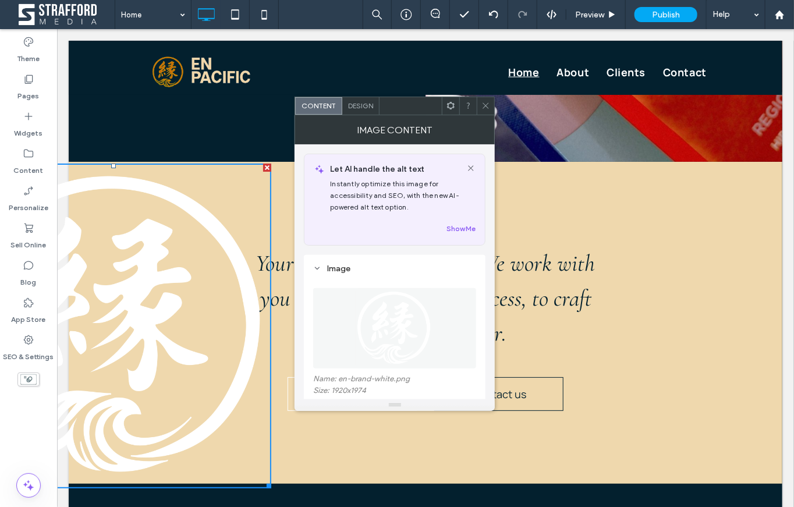
click at [355, 107] on span "Design" at bounding box center [360, 105] width 25 height 9
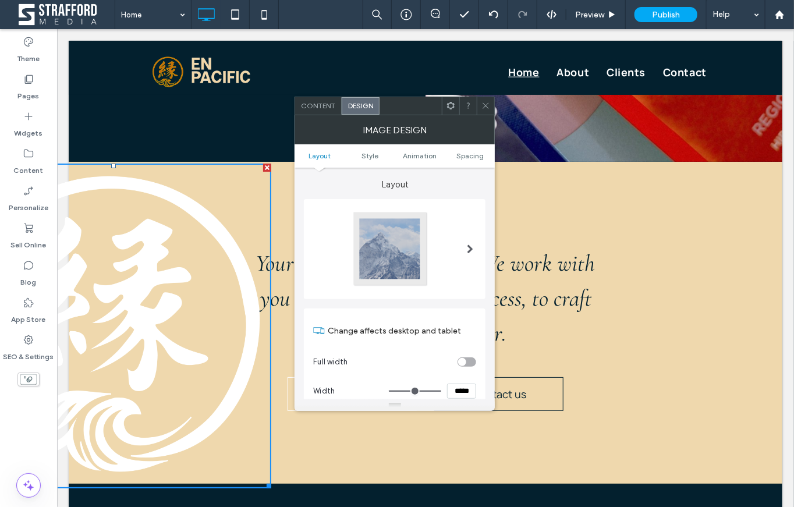
click at [327, 108] on span "Content" at bounding box center [318, 105] width 34 height 9
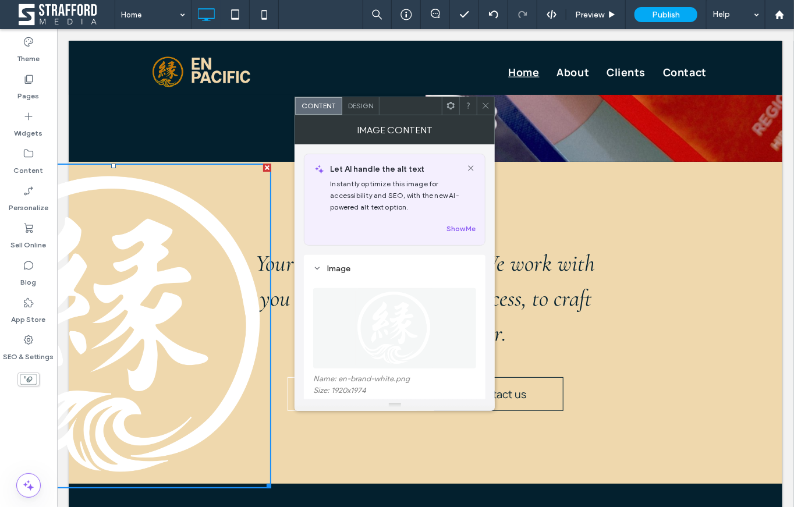
click at [342, 108] on div "Design" at bounding box center [360, 105] width 37 height 17
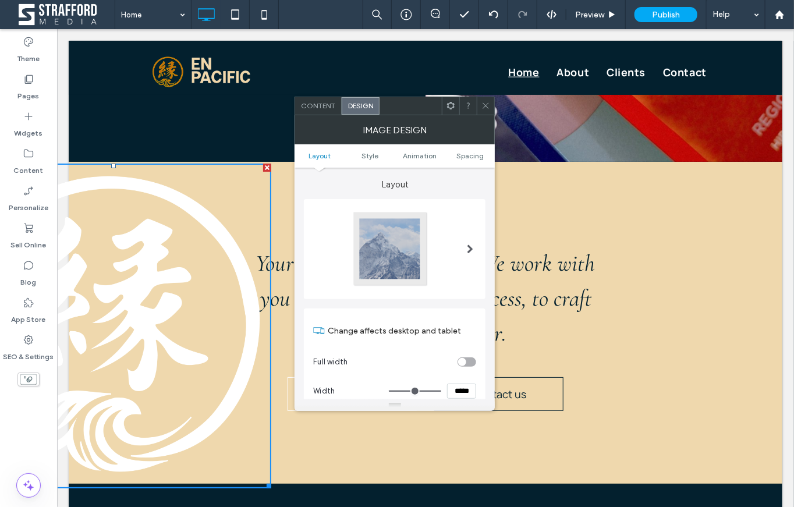
click at [356, 108] on span "Design" at bounding box center [360, 105] width 25 height 9
click at [317, 107] on span "Content" at bounding box center [318, 105] width 34 height 9
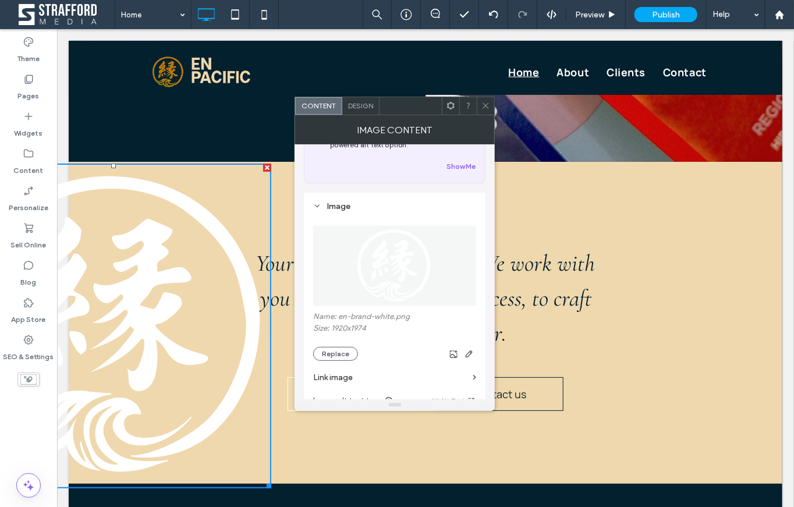
scroll to position [68, 0]
click at [470, 348] on use "button" at bounding box center [469, 348] width 7 height 7
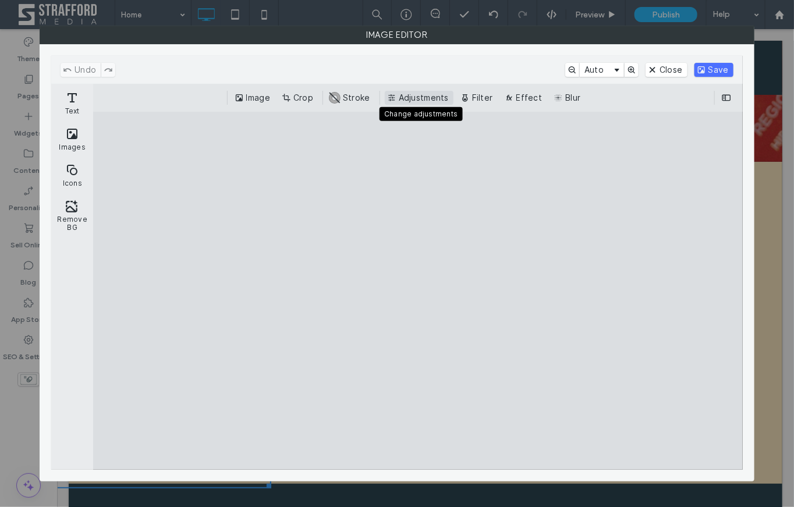
click at [427, 98] on button "Adjustments" at bounding box center [419, 98] width 69 height 14
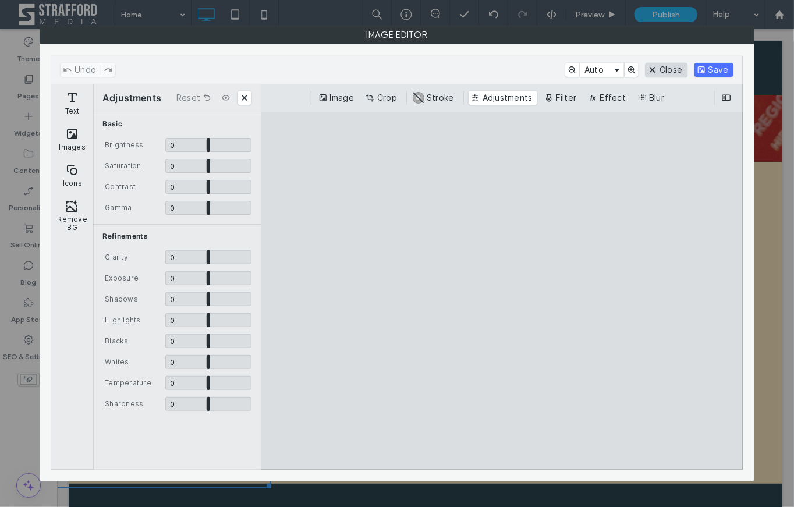
click at [657, 68] on button "Close" at bounding box center [666, 70] width 41 height 14
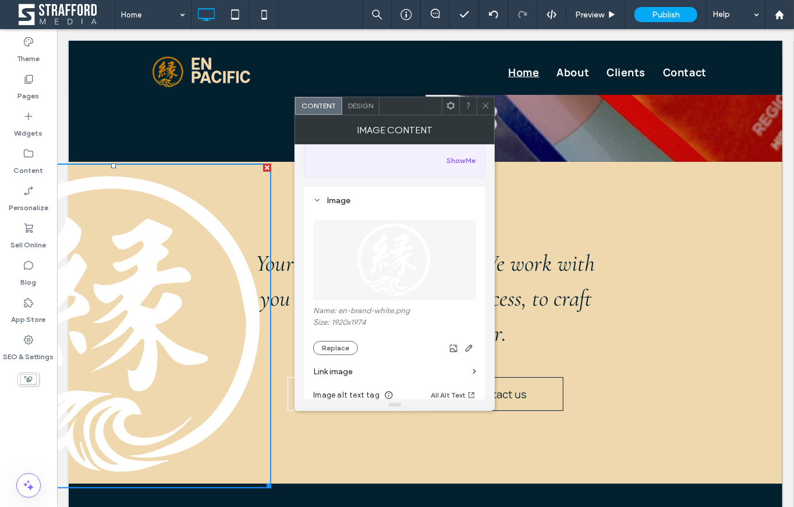
click at [417, 268] on img at bounding box center [395, 260] width 78 height 80
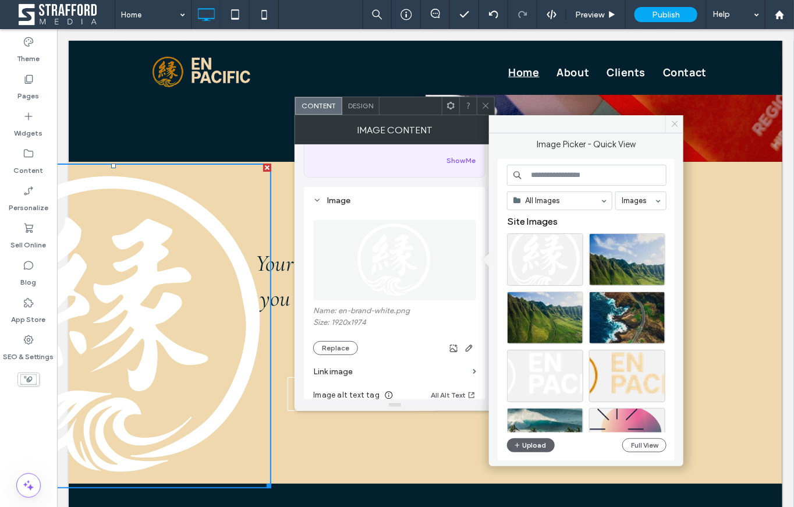
click at [673, 121] on icon at bounding box center [675, 123] width 9 height 9
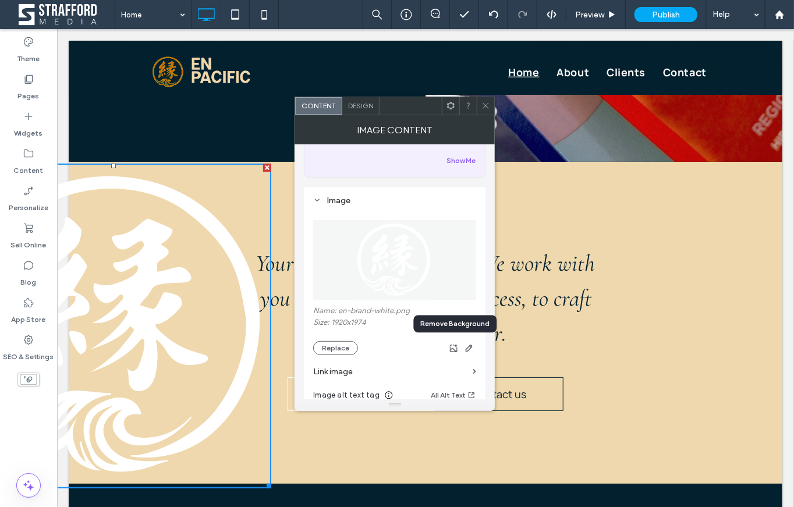
drag, startPoint x: 454, startPoint y: 348, endPoint x: 430, endPoint y: 343, distance: 24.3
click at [430, 343] on div at bounding box center [417, 348] width 118 height 14
click at [336, 349] on button "Replace" at bounding box center [335, 348] width 45 height 14
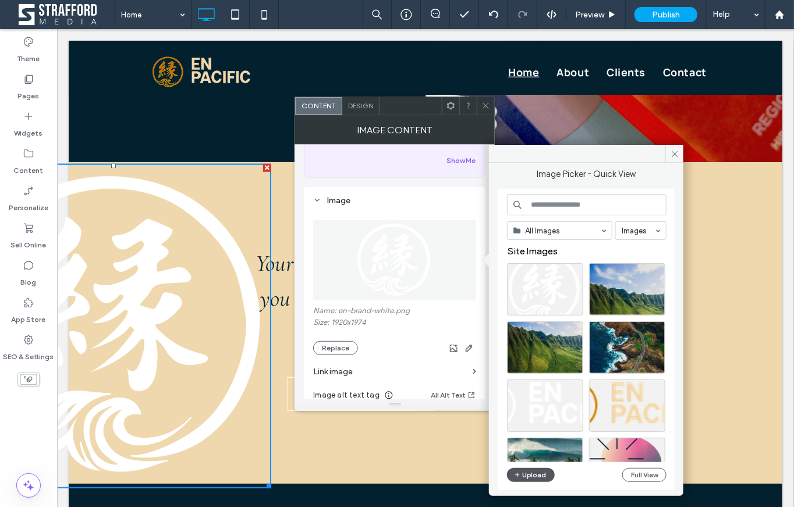
click at [518, 476] on icon "button" at bounding box center [517, 475] width 7 height 9
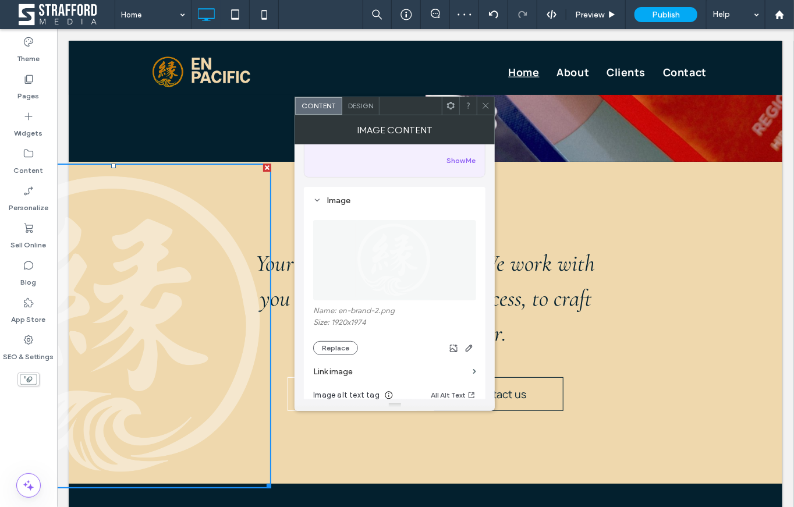
click at [489, 107] on icon at bounding box center [486, 105] width 9 height 9
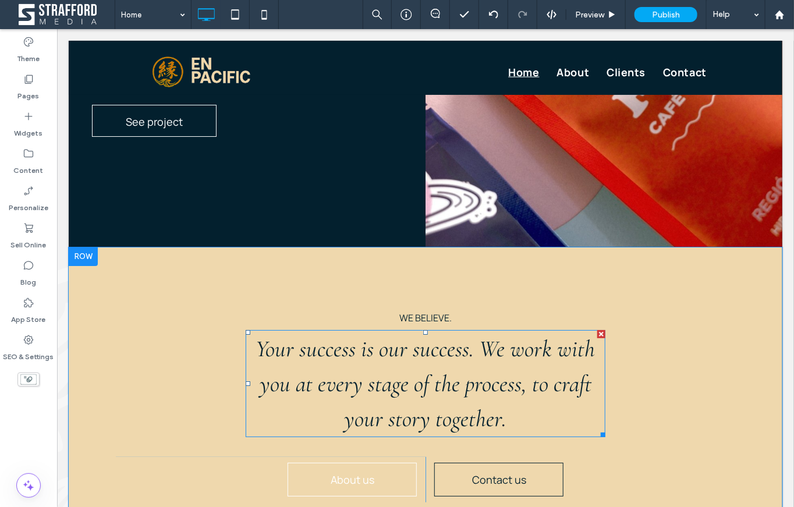
scroll to position [1612, 0]
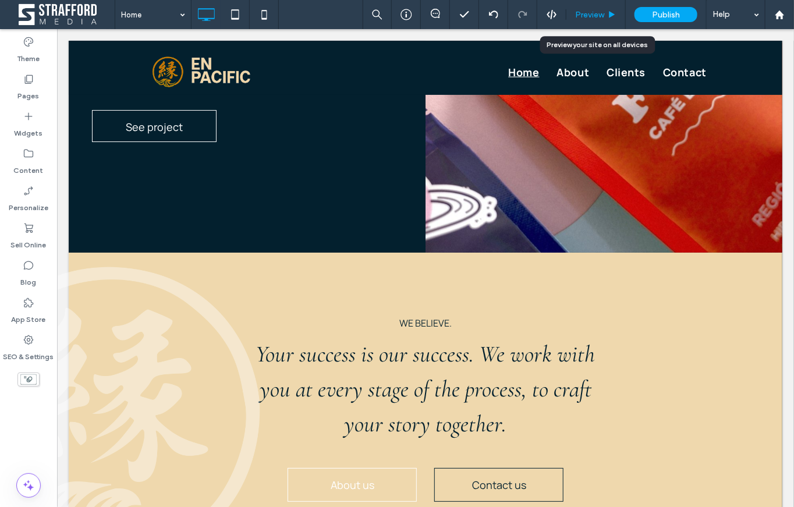
click at [599, 18] on span "Preview" at bounding box center [589, 15] width 29 height 10
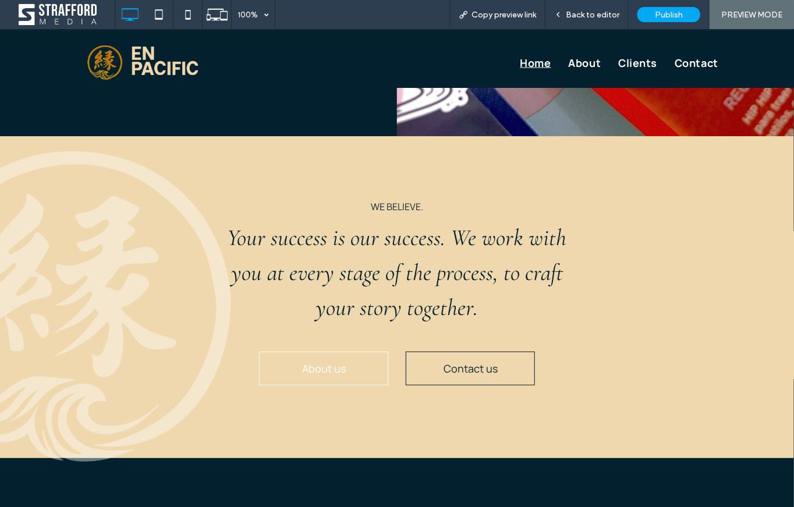
scroll to position [1709, 0]
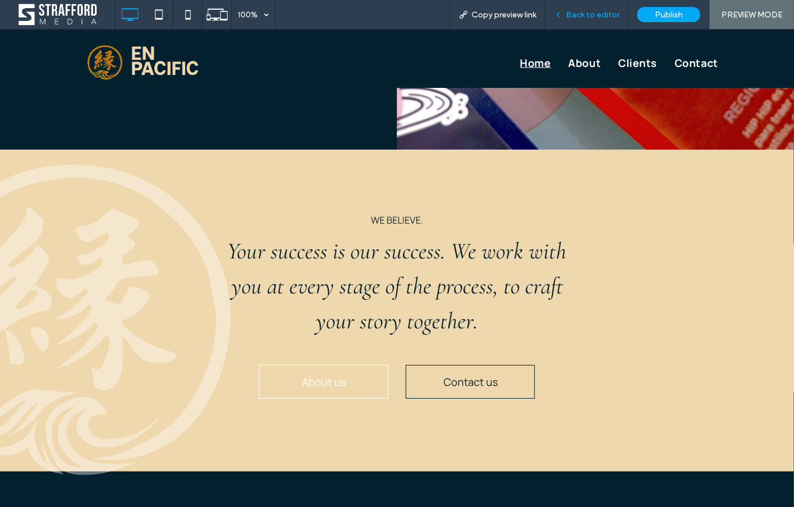
drag, startPoint x: 595, startPoint y: 22, endPoint x: 585, endPoint y: 56, distance: 35.8
click at [595, 22] on div "Back to editor" at bounding box center [587, 14] width 83 height 29
click at [592, 17] on span "Back to editor" at bounding box center [593, 15] width 54 height 10
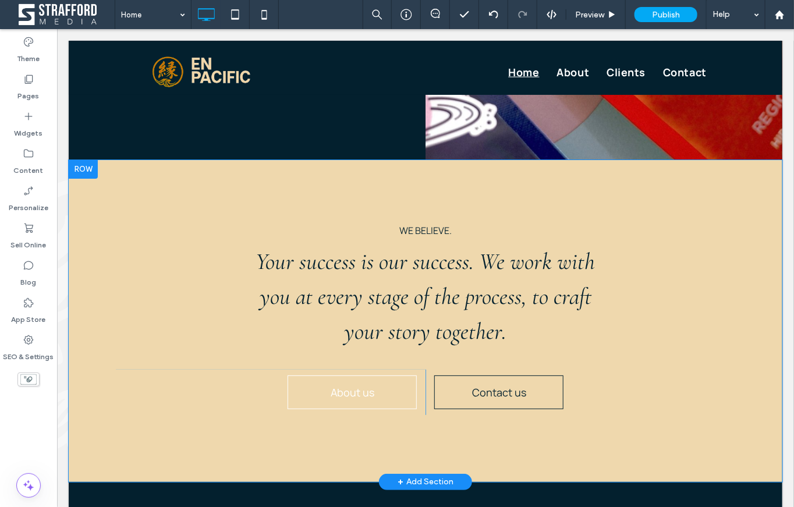
scroll to position [1728, 0]
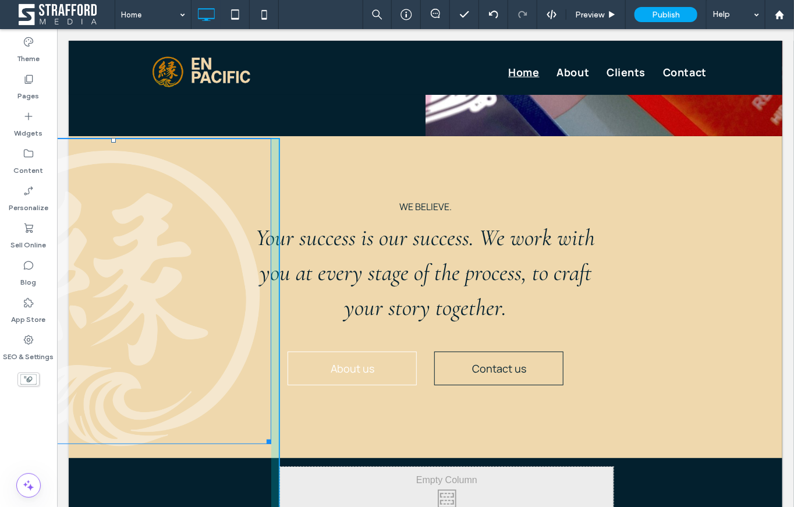
drag, startPoint x: 268, startPoint y: 459, endPoint x: 242, endPoint y: 440, distance: 32.2
click at [242, 440] on div "W:512.196 H:526.597" at bounding box center [113, 290] width 316 height 307
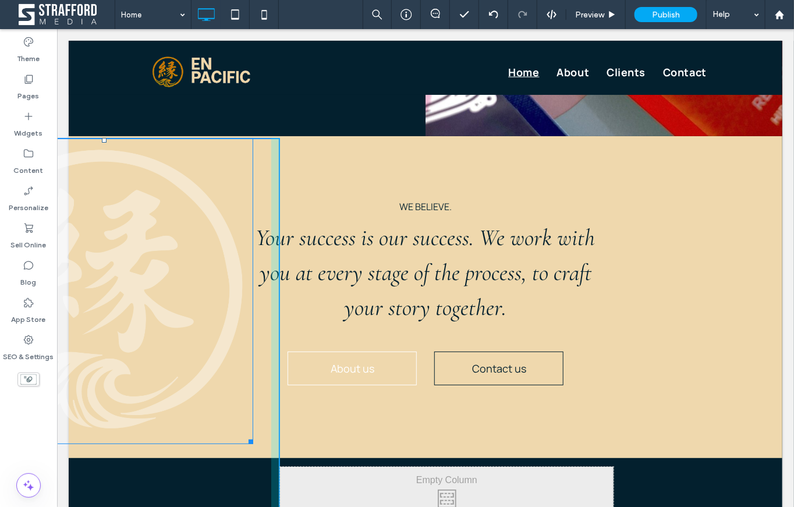
drag, startPoint x: 103, startPoint y: 142, endPoint x: 102, endPoint y: 150, distance: 7.6
click at [102, 142] on div at bounding box center [103, 139] width 5 height 5
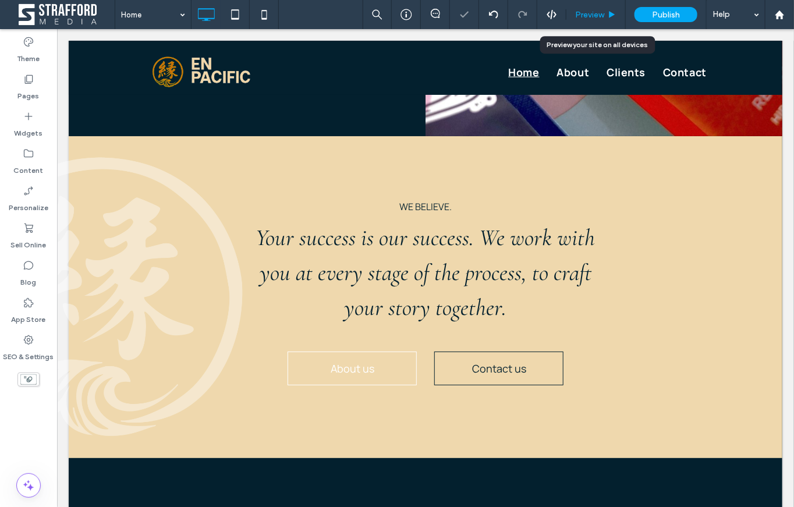
click at [604, 17] on span "Preview" at bounding box center [589, 15] width 29 height 10
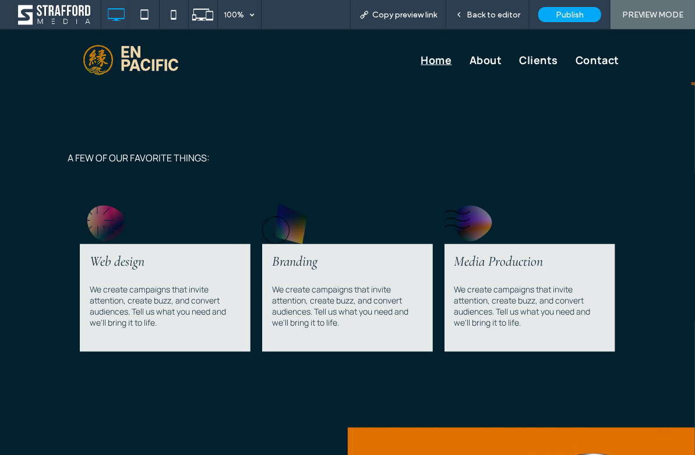
scroll to position [303, 0]
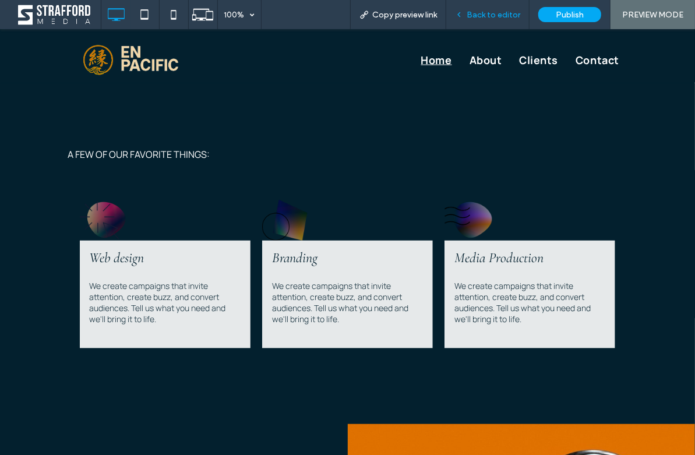
click at [510, 10] on span "Back to editor" at bounding box center [493, 15] width 54 height 10
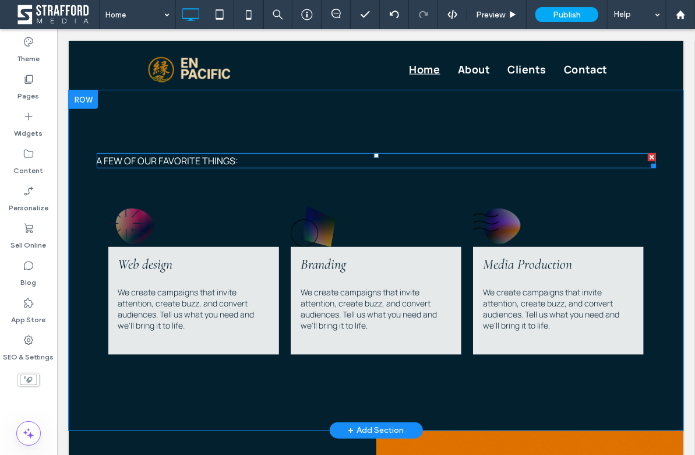
click at [192, 160] on span "A few of our favorite things:" at bounding box center [167, 160] width 142 height 13
type input "*******"
type input "**"
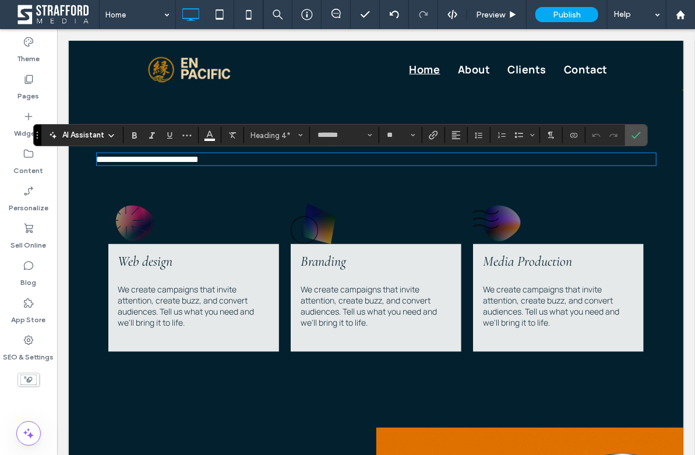
click at [193, 160] on span "**********" at bounding box center [147, 158] width 102 height 9
drag, startPoint x: 234, startPoint y: 164, endPoint x: 108, endPoint y: 154, distance: 126.2
click at [106, 154] on div "**********" at bounding box center [375, 159] width 559 height 12
click at [181, 263] on span "Web design We create campaigns that invite attention, create buzz, and convert …" at bounding box center [193, 297] width 171 height 108
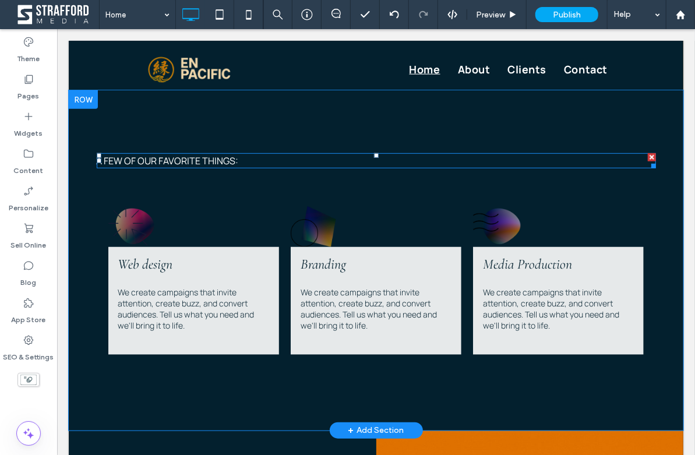
click at [176, 162] on span "A few of our favorite things:" at bounding box center [167, 160] width 142 height 13
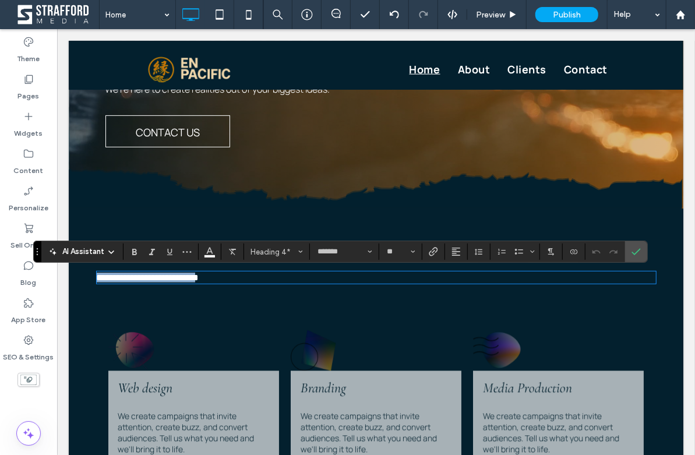
scroll to position [187, 0]
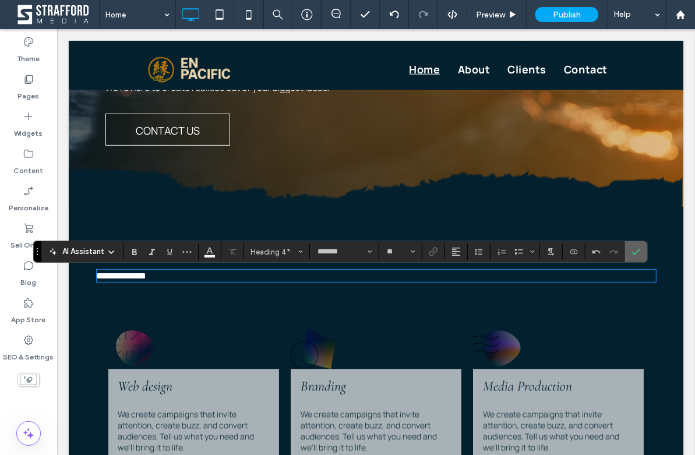
click at [632, 255] on icon "Confirm" at bounding box center [635, 251] width 9 height 9
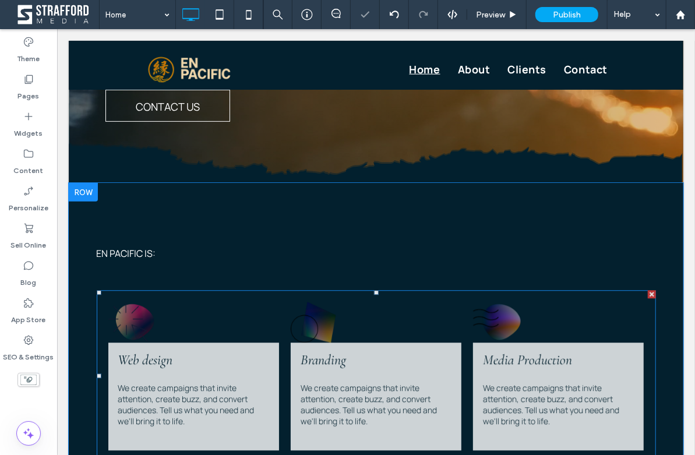
scroll to position [254, 0]
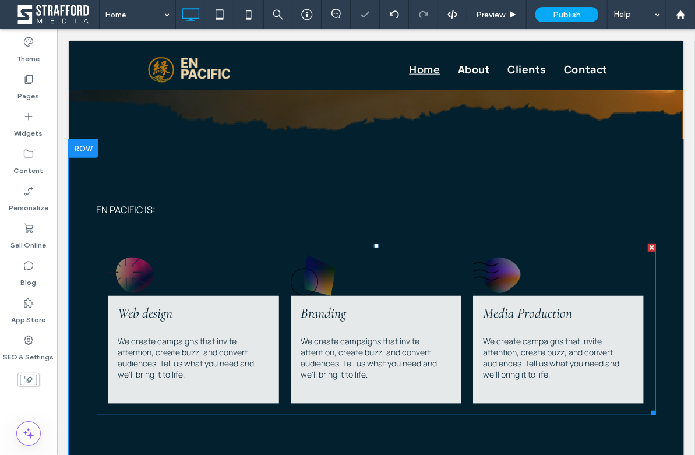
click at [159, 314] on h3 "Web design" at bounding box center [145, 312] width 55 height 17
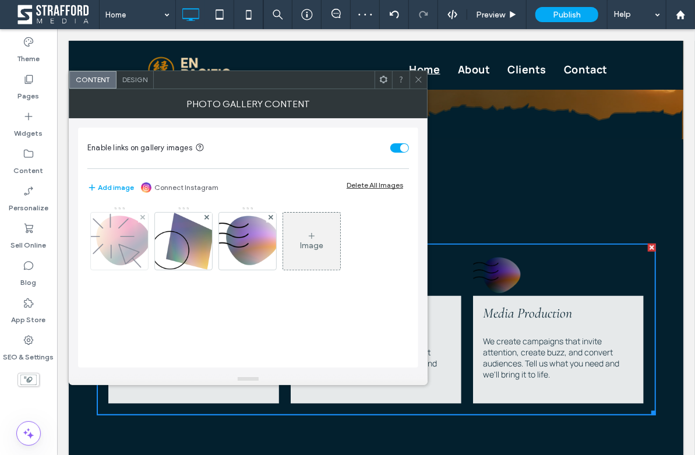
click at [114, 250] on img at bounding box center [119, 241] width 67 height 57
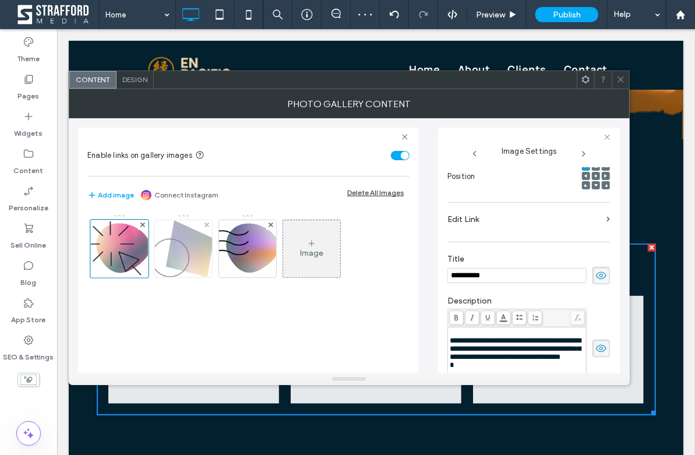
scroll to position [0, 0]
click at [510, 277] on input "**********" at bounding box center [516, 275] width 139 height 15
type input "**********"
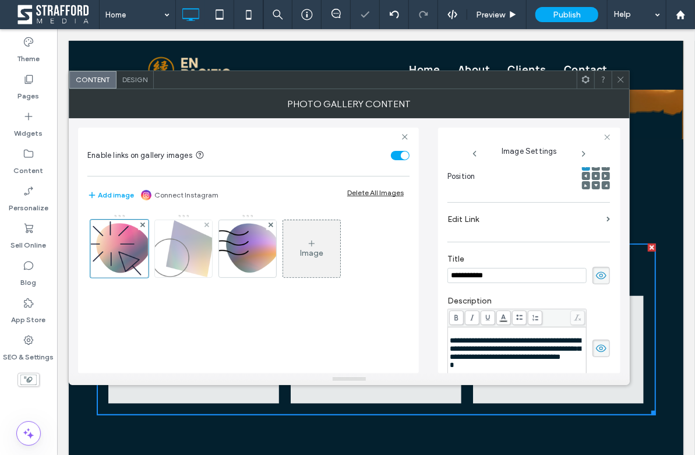
click at [182, 259] on img at bounding box center [183, 248] width 65 height 57
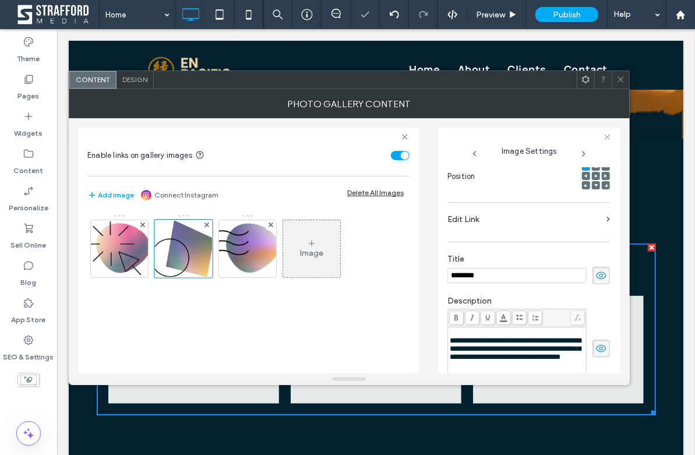
click at [465, 273] on input "********" at bounding box center [516, 275] width 139 height 15
type input "**********"
click at [253, 255] on img at bounding box center [247, 248] width 69 height 57
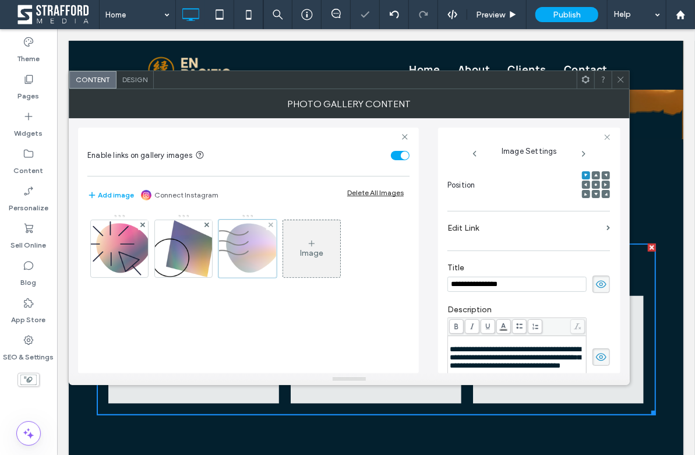
scroll to position [178, 0]
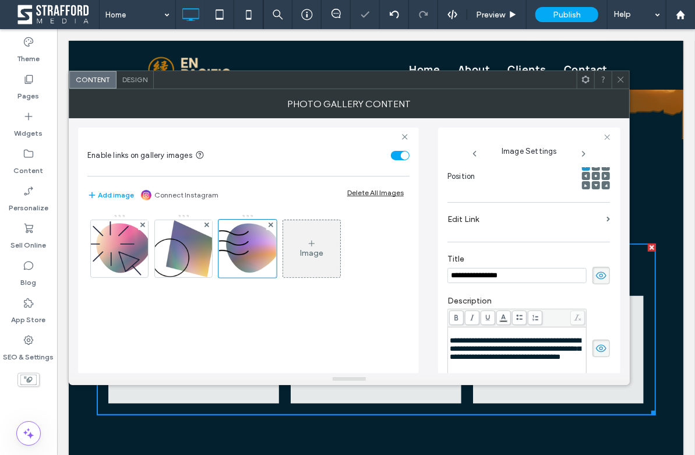
click at [523, 277] on input "**********" at bounding box center [516, 275] width 139 height 15
type input "**********"
click at [550, 264] on label "Title" at bounding box center [528, 260] width 162 height 13
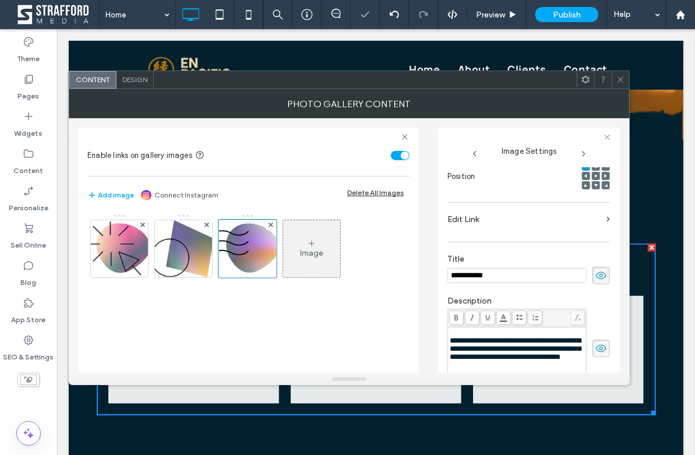
click at [618, 73] on span at bounding box center [620, 79] width 9 height 17
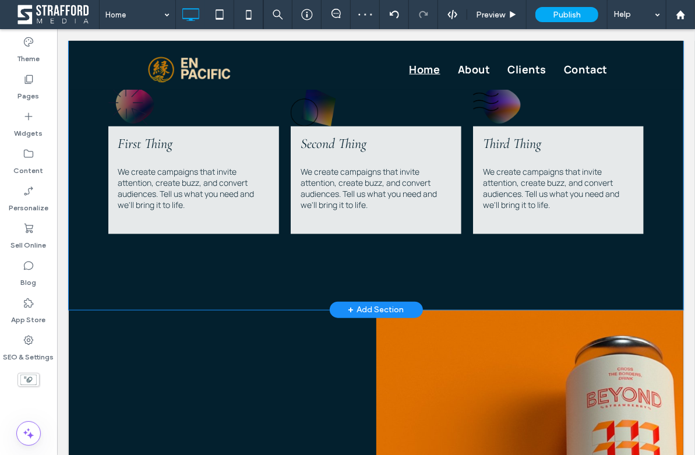
scroll to position [423, 0]
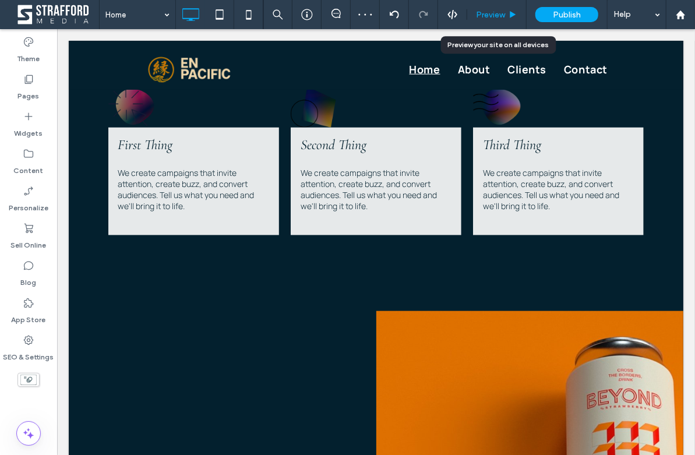
click at [483, 15] on span "Preview" at bounding box center [490, 15] width 29 height 10
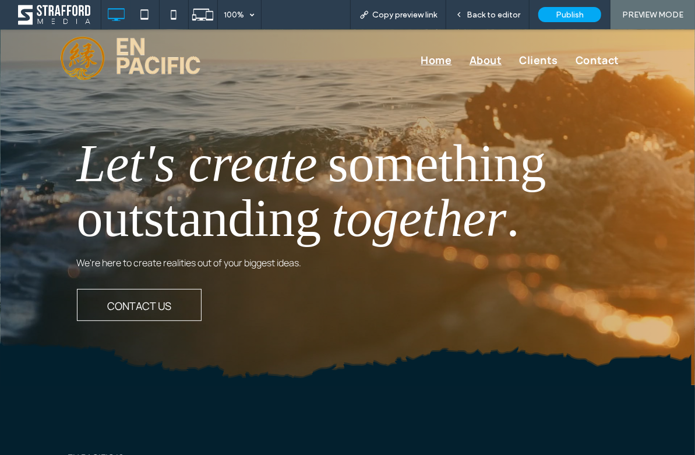
click at [474, 63] on span "About" at bounding box center [485, 60] width 33 height 16
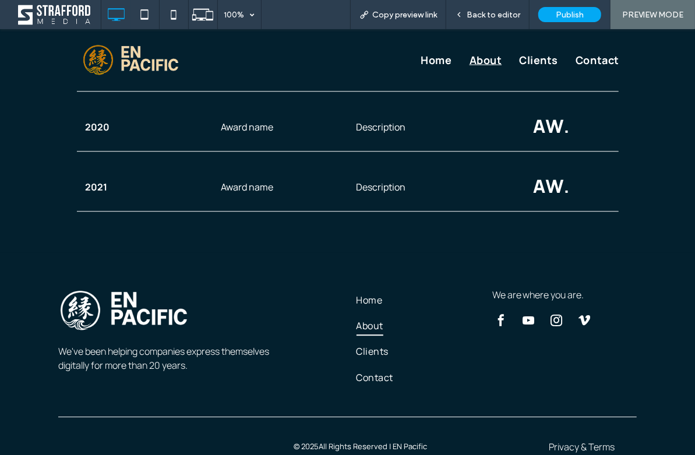
scroll to position [1326, 0]
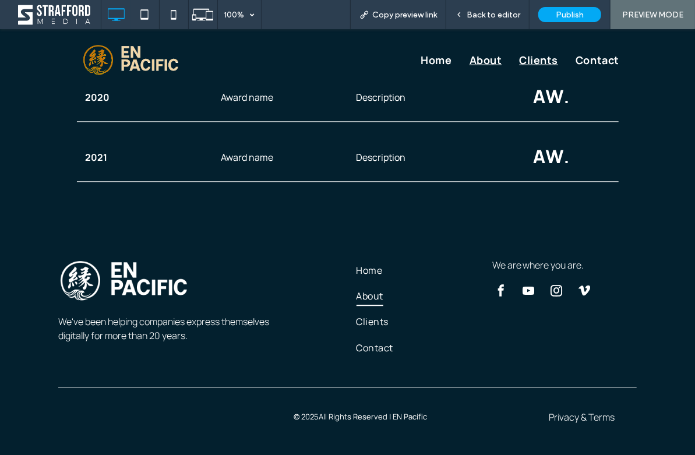
click at [548, 59] on span "Clients" at bounding box center [538, 60] width 39 height 16
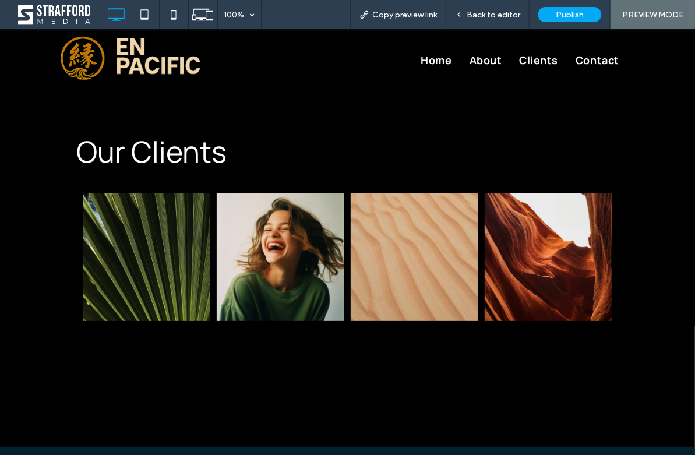
click at [610, 58] on span "Contact" at bounding box center [597, 60] width 44 height 16
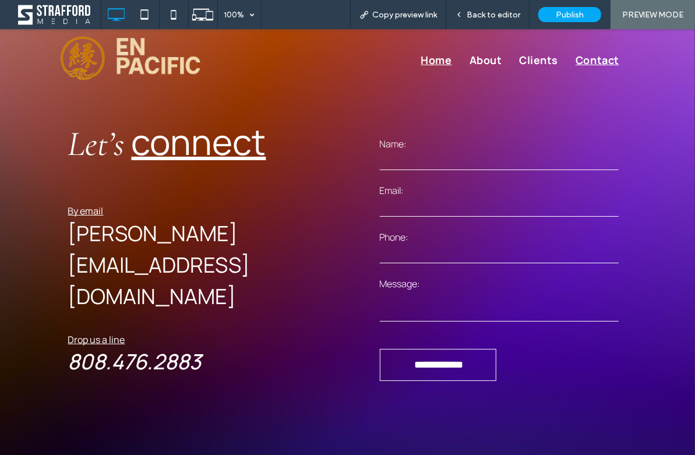
click at [441, 62] on span "Home" at bounding box center [436, 60] width 31 height 16
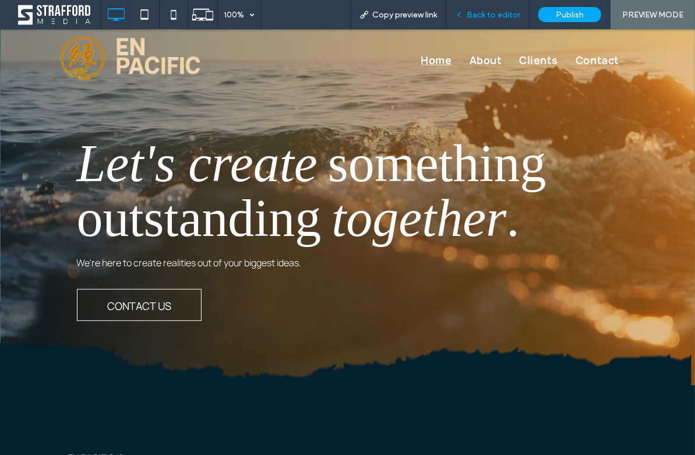
click at [504, 22] on div "Back to editor" at bounding box center [487, 14] width 83 height 29
click at [491, 21] on div "Back to editor" at bounding box center [487, 14] width 83 height 29
click at [486, 17] on span "Back to editor" at bounding box center [493, 15] width 54 height 10
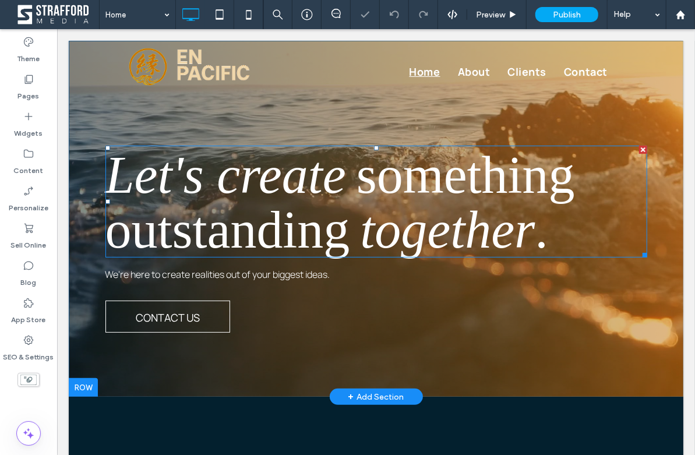
click at [360, 180] on span "something outstanding" at bounding box center [339, 202] width 469 height 112
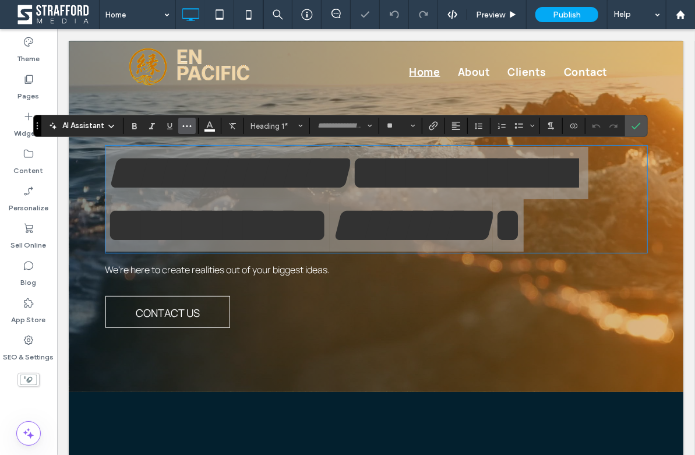
click at [182, 126] on icon "More" at bounding box center [186, 125] width 9 height 9
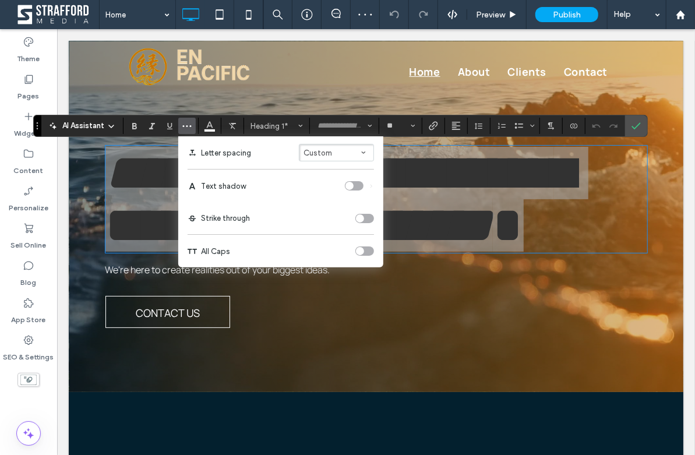
click at [345, 186] on div "toggle" at bounding box center [349, 186] width 8 height 8
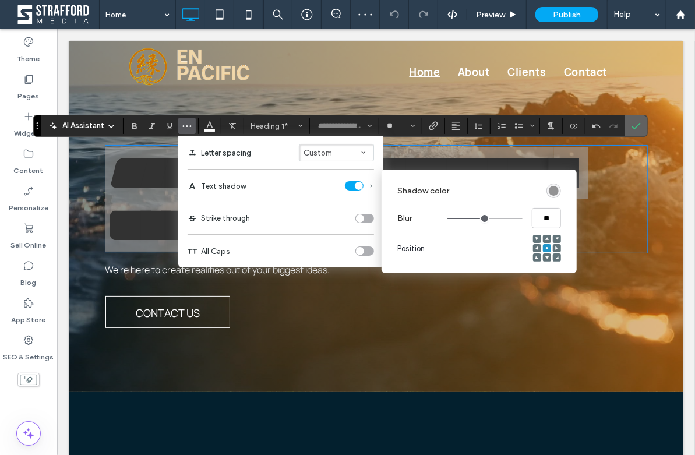
click at [639, 123] on label "Confirm" at bounding box center [635, 125] width 17 height 21
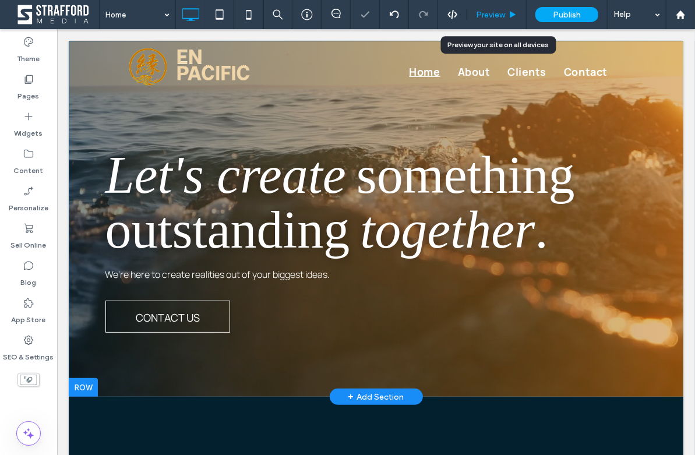
click at [510, 17] on icon at bounding box center [512, 14] width 9 height 9
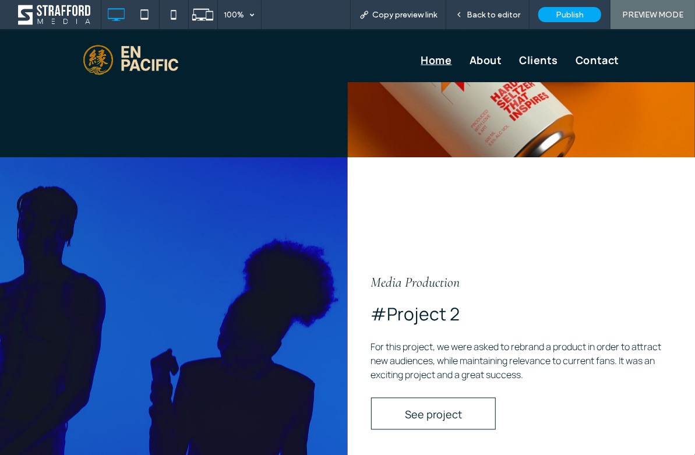
scroll to position [944, 0]
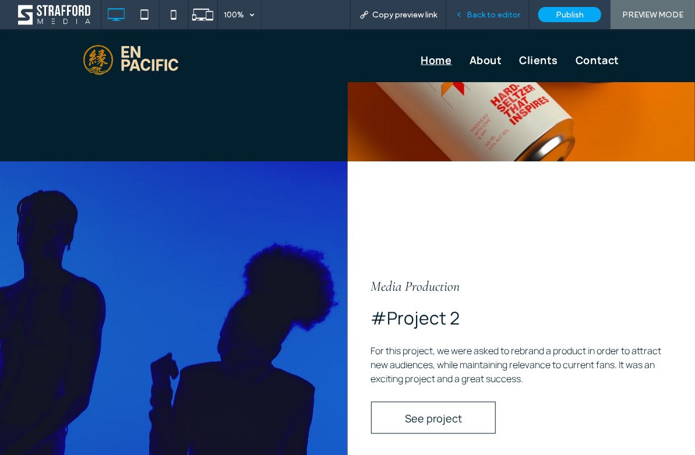
click at [515, 15] on span "Back to editor" at bounding box center [493, 15] width 54 height 10
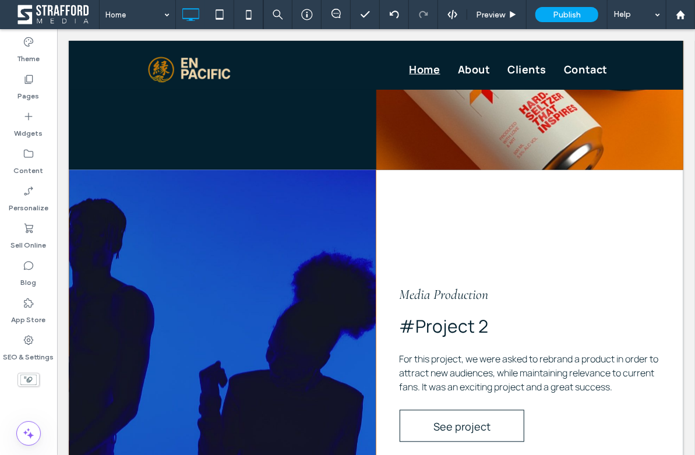
scroll to position [940, 0]
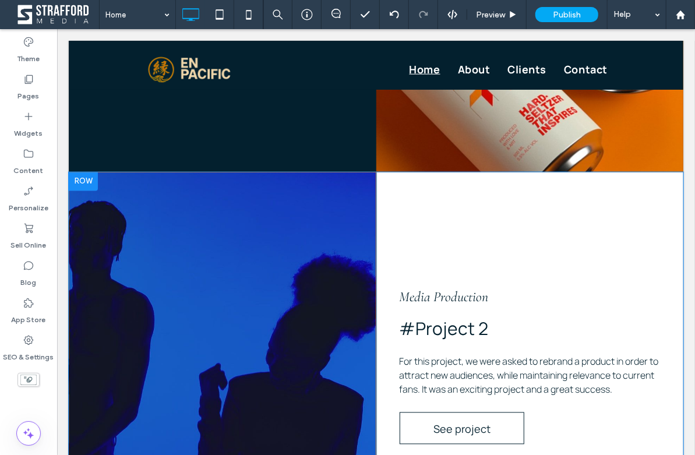
click at [474, 214] on div "Media Production #Project 2 For this project, we were asked to rebrand a produc…" at bounding box center [529, 361] width 307 height 379
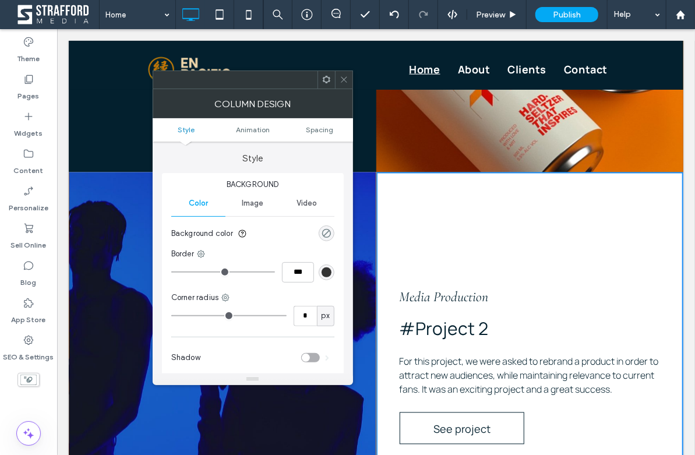
click at [328, 235] on div "rgba(0, 0, 0, 0)" at bounding box center [326, 233] width 10 height 10
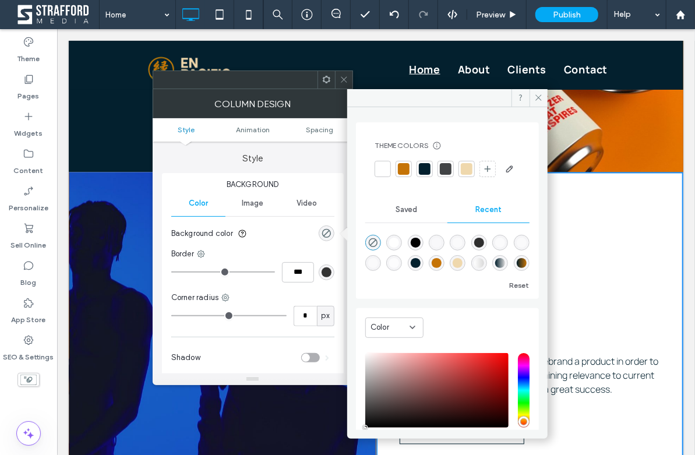
click at [462, 268] on div "rgba(239, 216, 173, 1)" at bounding box center [457, 263] width 10 height 10
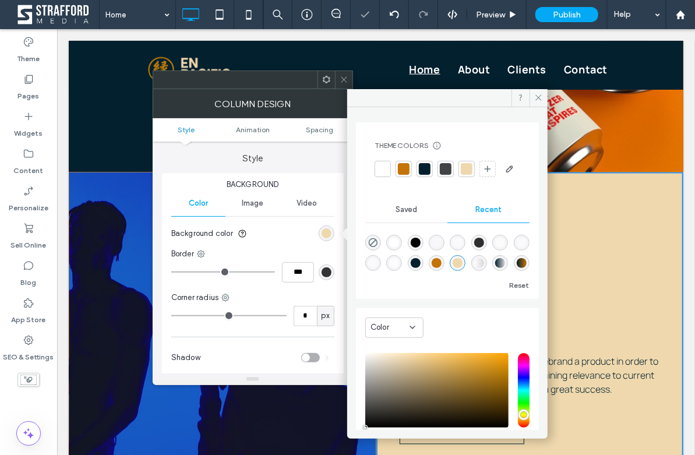
type input "*******"
type input "***"
type input "****"
click at [534, 99] on icon at bounding box center [538, 97] width 9 height 9
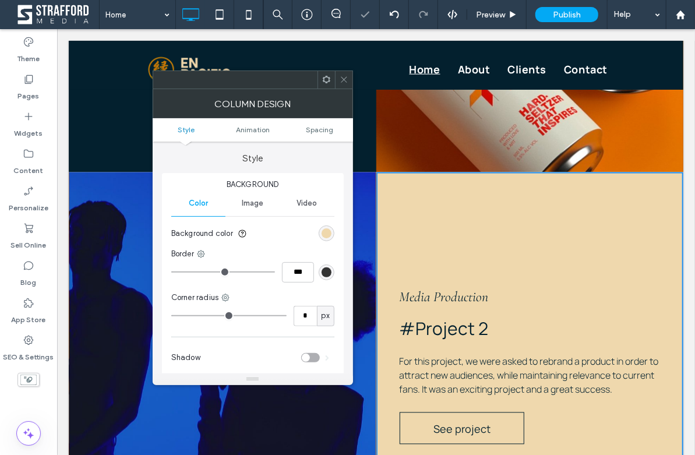
click at [344, 84] on span at bounding box center [343, 79] width 9 height 17
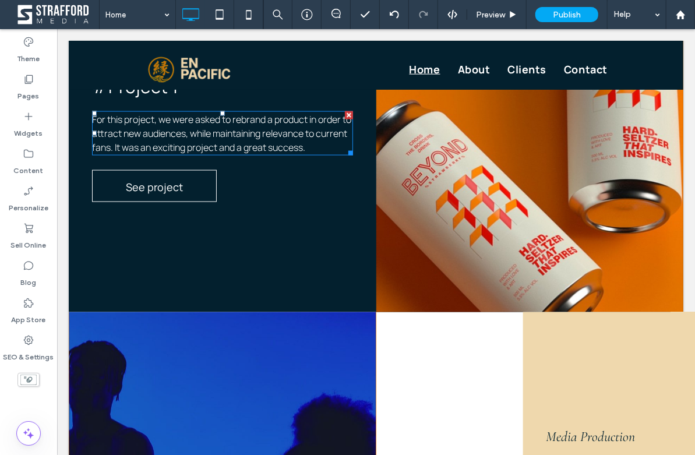
scroll to position [808, 0]
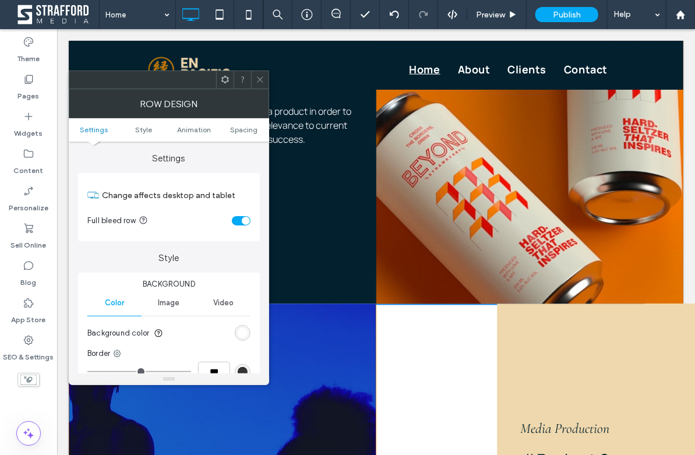
click at [240, 334] on div "rgb(255, 255, 255)" at bounding box center [243, 333] width 10 height 10
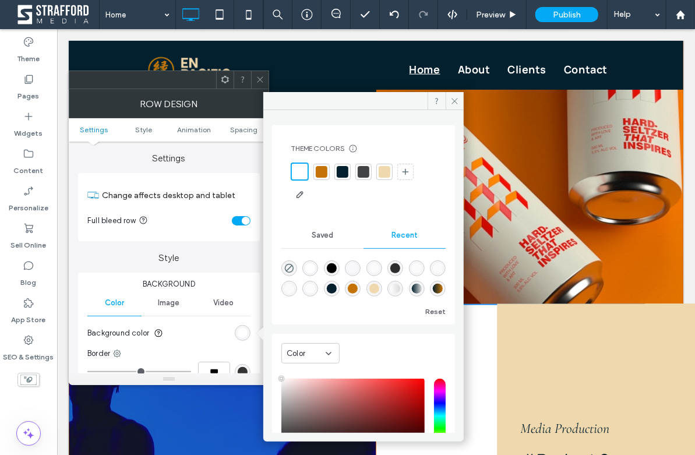
click at [384, 172] on div at bounding box center [385, 172] width 12 height 12
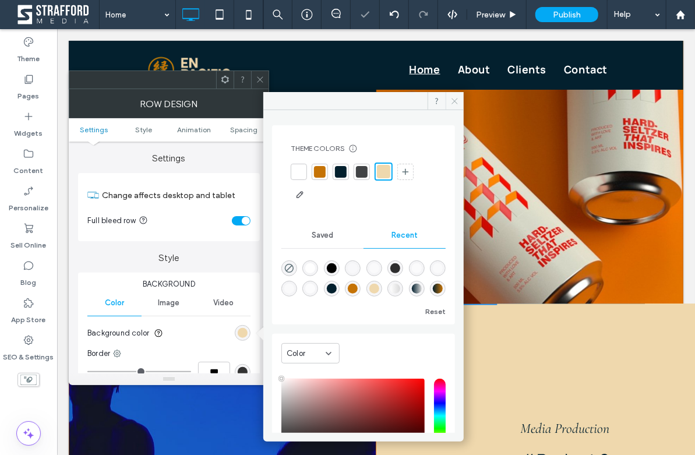
click at [451, 97] on icon at bounding box center [454, 101] width 9 height 9
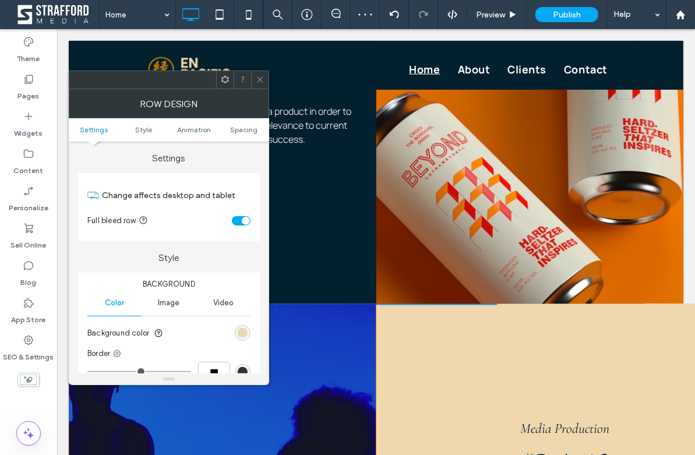
click at [259, 82] on icon at bounding box center [260, 79] width 9 height 9
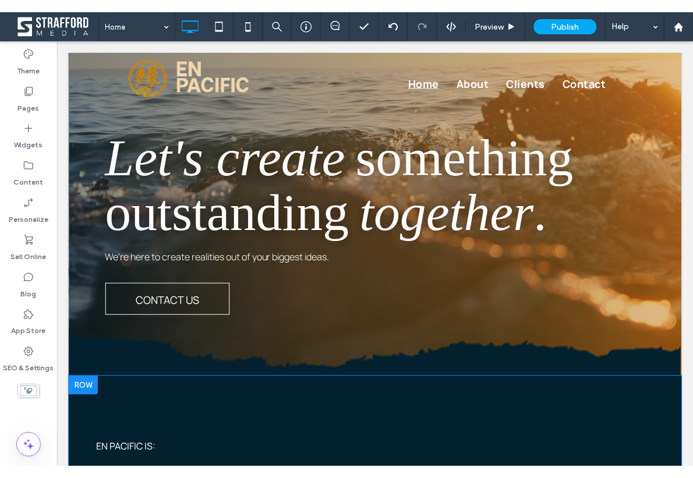
scroll to position [0, 0]
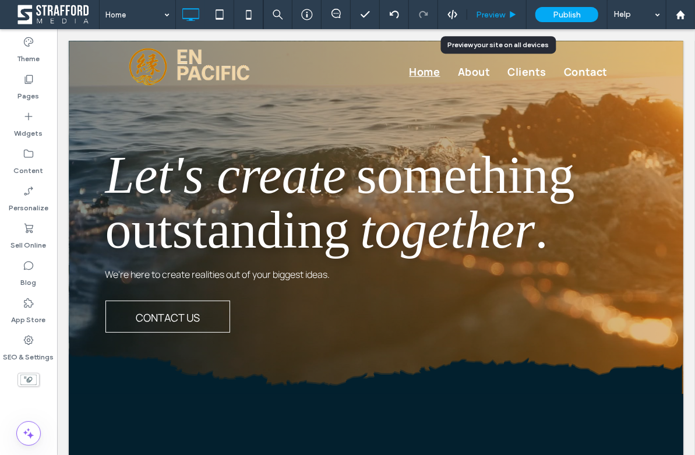
click at [512, 19] on div "Preview" at bounding box center [496, 14] width 59 height 29
click at [509, 14] on icon at bounding box center [512, 14] width 9 height 9
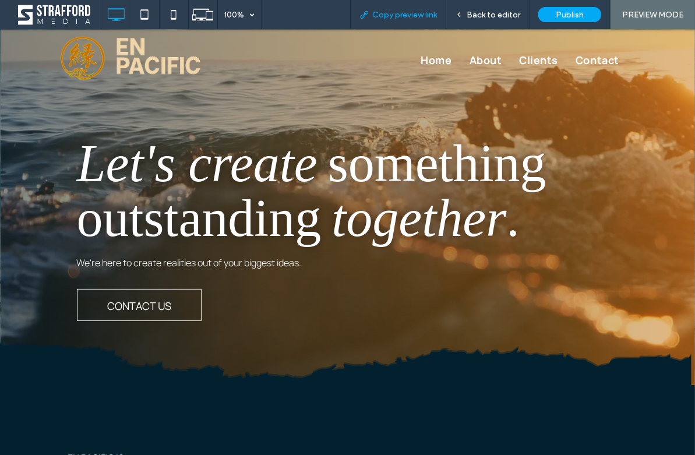
click at [391, 16] on span "Copy preview link" at bounding box center [404, 15] width 65 height 10
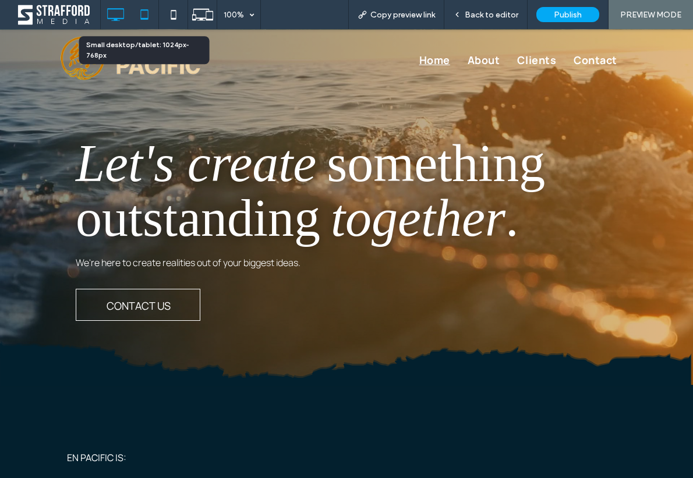
click at [142, 19] on use at bounding box center [144, 14] width 8 height 10
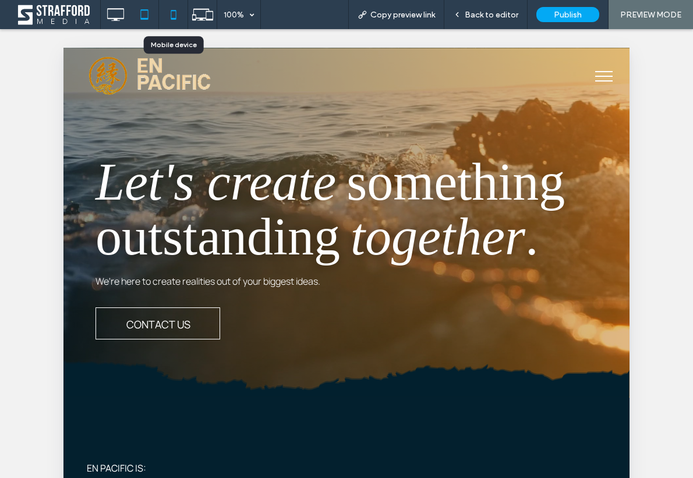
click at [172, 17] on use at bounding box center [173, 14] width 5 height 9
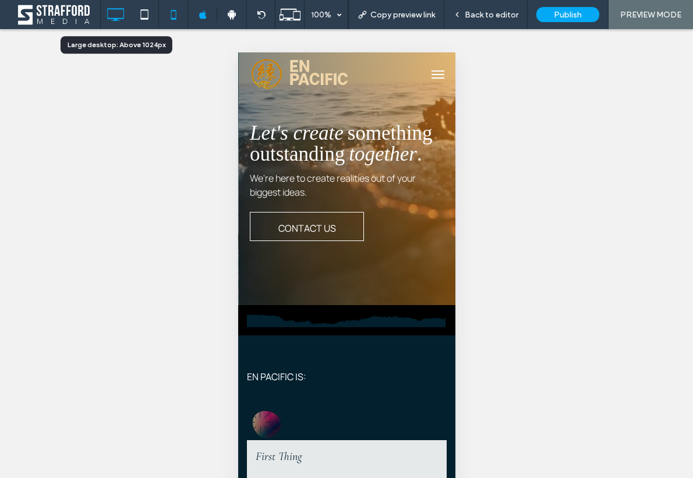
click at [120, 14] on icon at bounding box center [115, 14] width 23 height 23
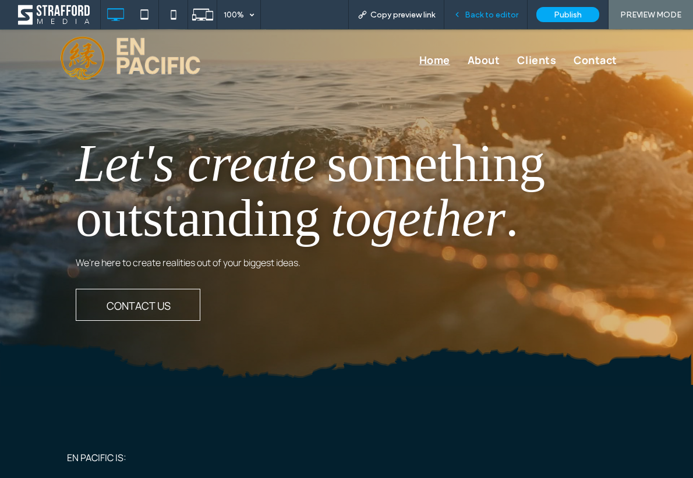
click at [495, 17] on span "Back to editor" at bounding box center [492, 15] width 54 height 10
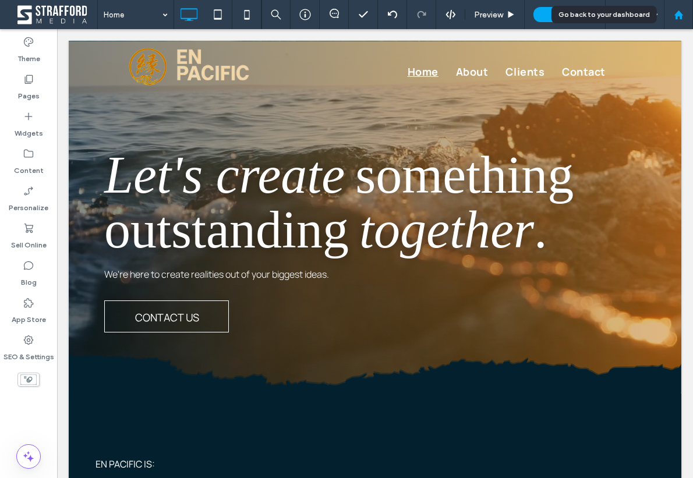
click at [674, 20] on div at bounding box center [678, 14] width 29 height 29
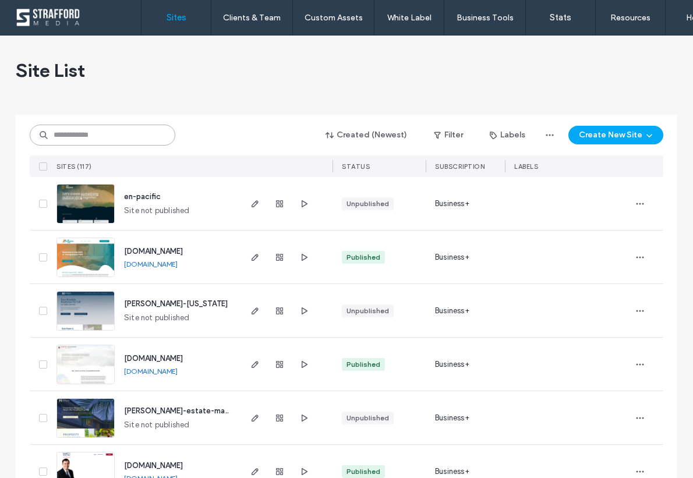
click at [117, 137] on input at bounding box center [103, 135] width 146 height 21
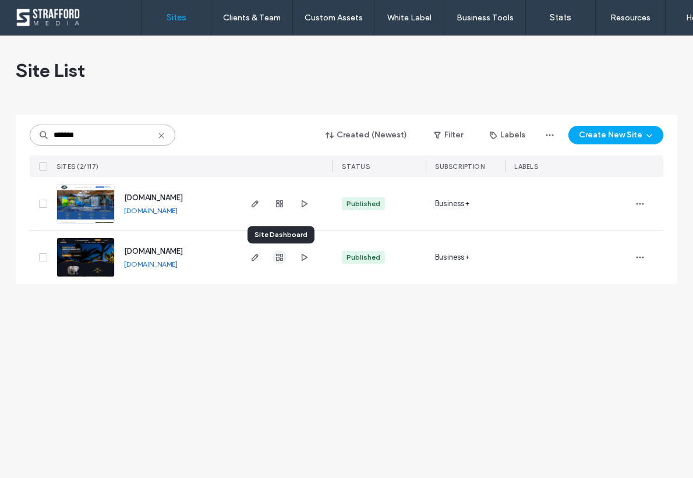
type input "*******"
click at [278, 259] on icon "button" at bounding box center [279, 257] width 9 height 9
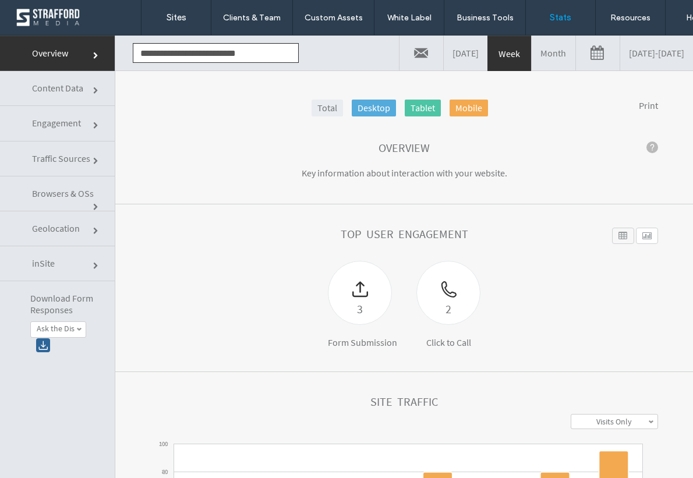
click at [620, 55] on link "[DATE] - [DATE]" at bounding box center [656, 53] width 73 height 35
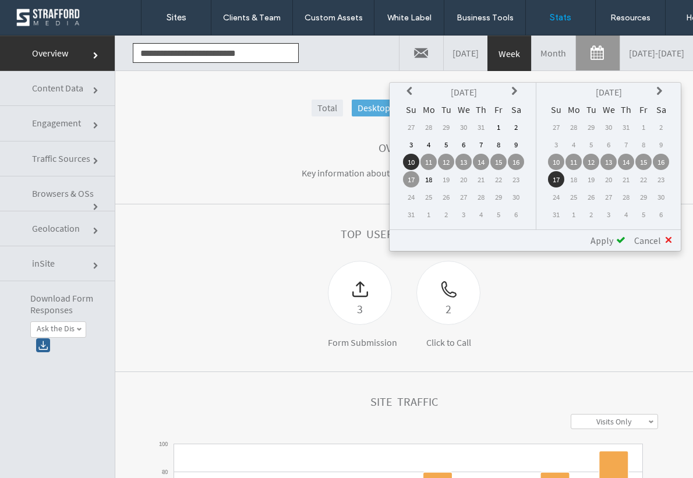
click at [410, 92] on icon at bounding box center [410, 91] width 9 height 9
click at [517, 160] on td "17" at bounding box center [516, 162] width 16 height 16
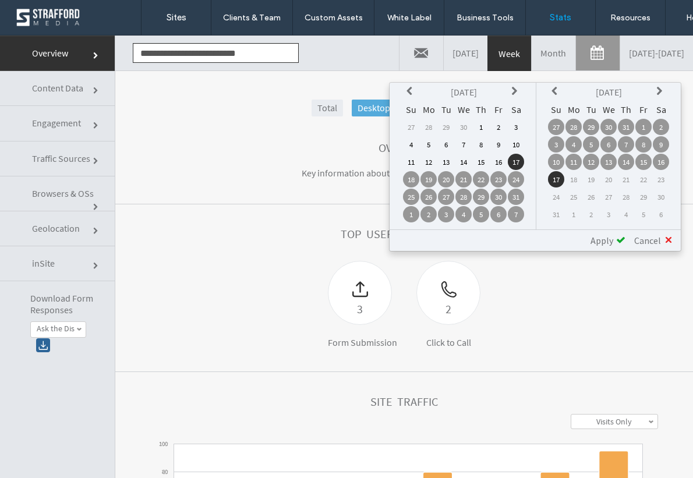
click at [603, 240] on span "Apply" at bounding box center [601, 241] width 23 height 12
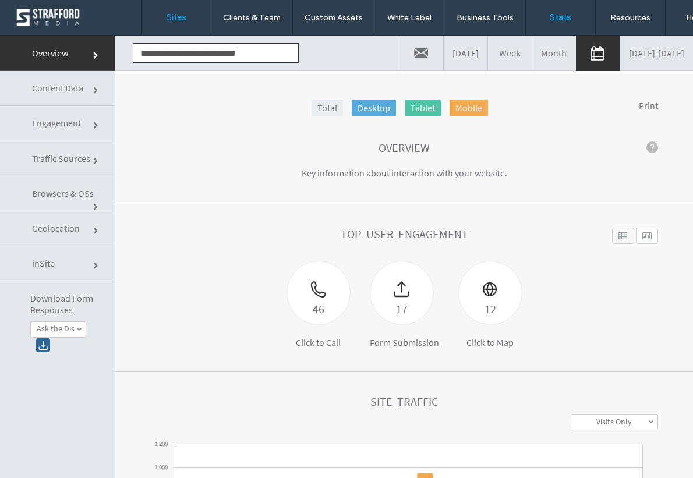
click at [176, 23] on link "Sites" at bounding box center [176, 17] width 69 height 35
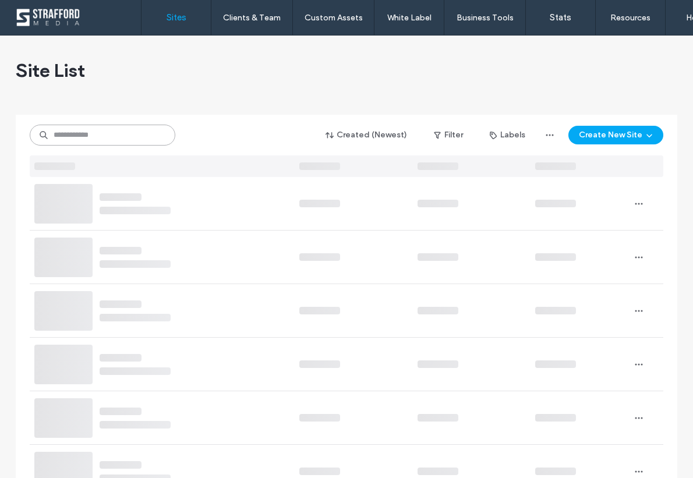
click at [83, 129] on input at bounding box center [103, 135] width 146 height 21
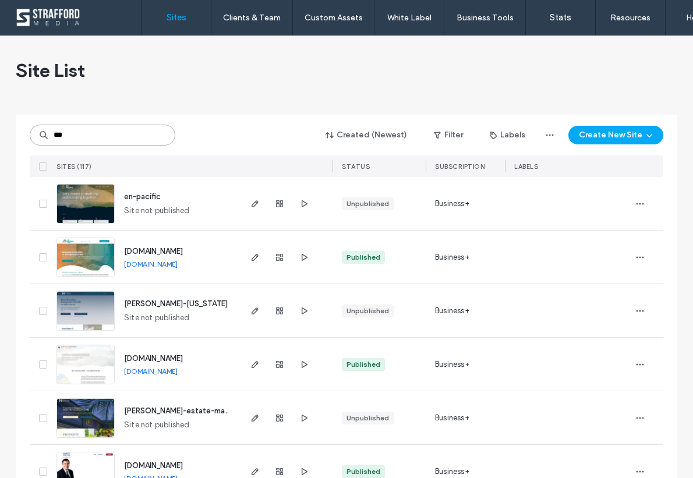
type input "**"
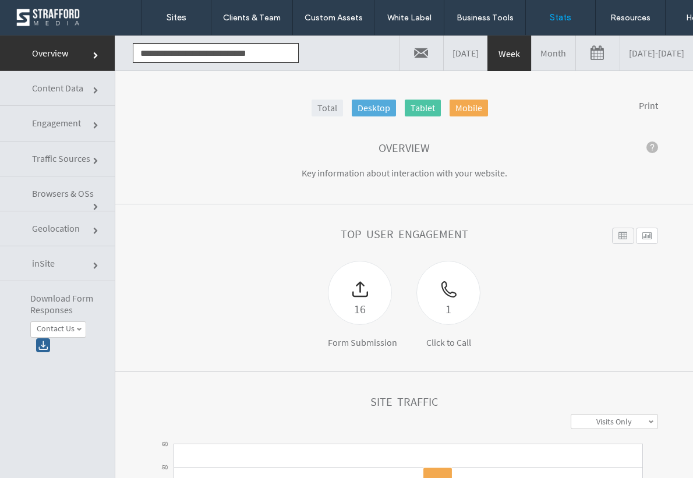
click at [620, 56] on link "[DATE] - [DATE]" at bounding box center [656, 53] width 73 height 35
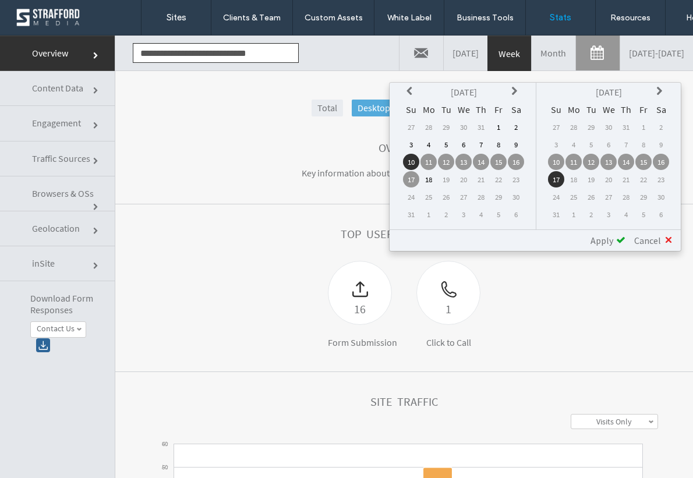
click at [416, 87] on icon at bounding box center [410, 91] width 9 height 9
click at [412, 87] on icon at bounding box center [410, 91] width 9 height 9
click at [447, 183] on td "17" at bounding box center [446, 179] width 16 height 16
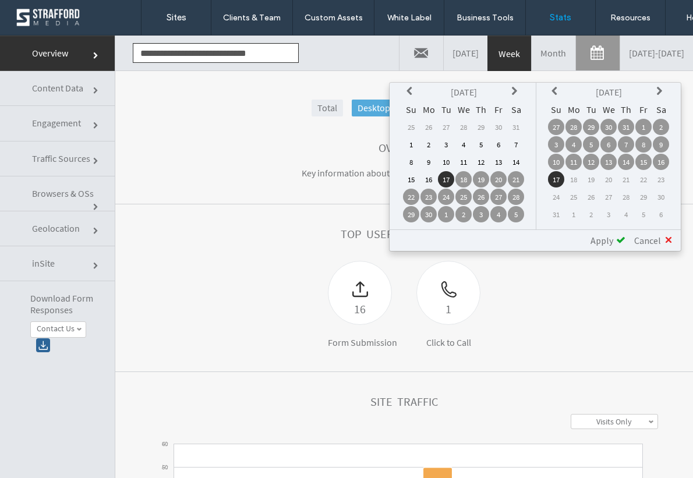
click at [616, 239] on div "Apply" at bounding box center [604, 241] width 44 height 12
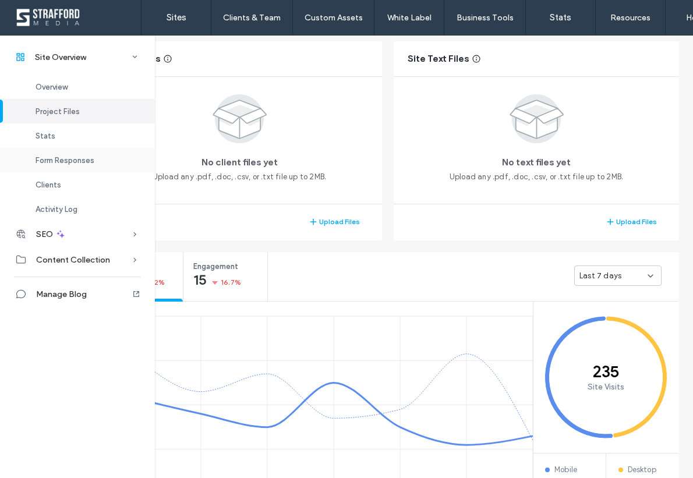
click at [89, 158] on span "Form Responses" at bounding box center [65, 160] width 59 height 9
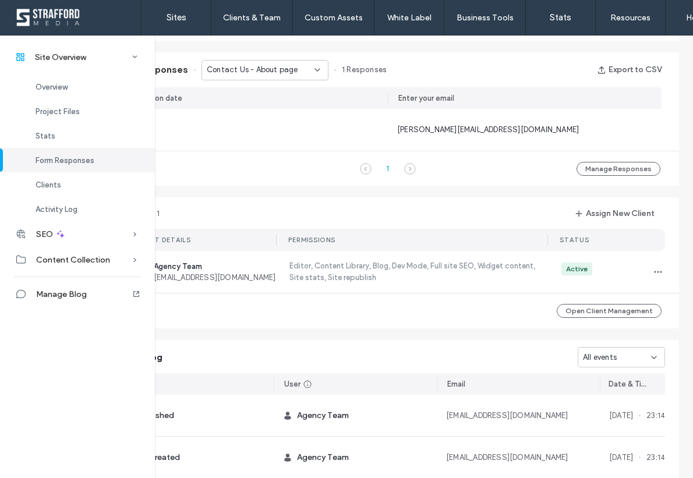
scroll to position [747, 58]
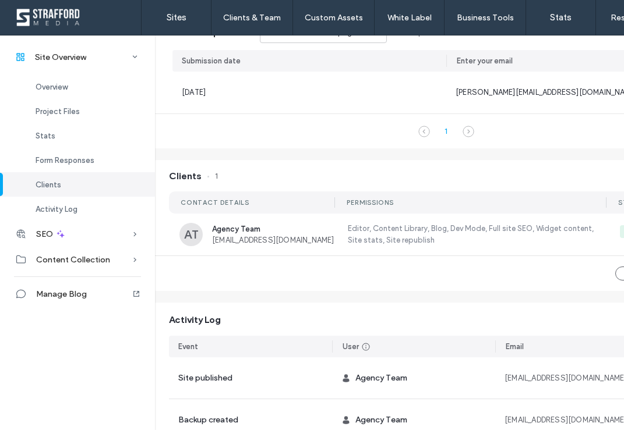
scroll to position [770, 0]
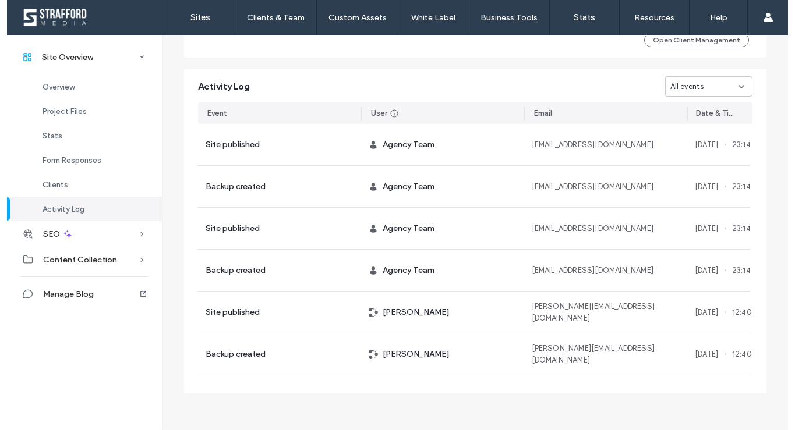
scroll to position [1003, 0]
